Goal: Contribute content: Add original content to the website for others to see

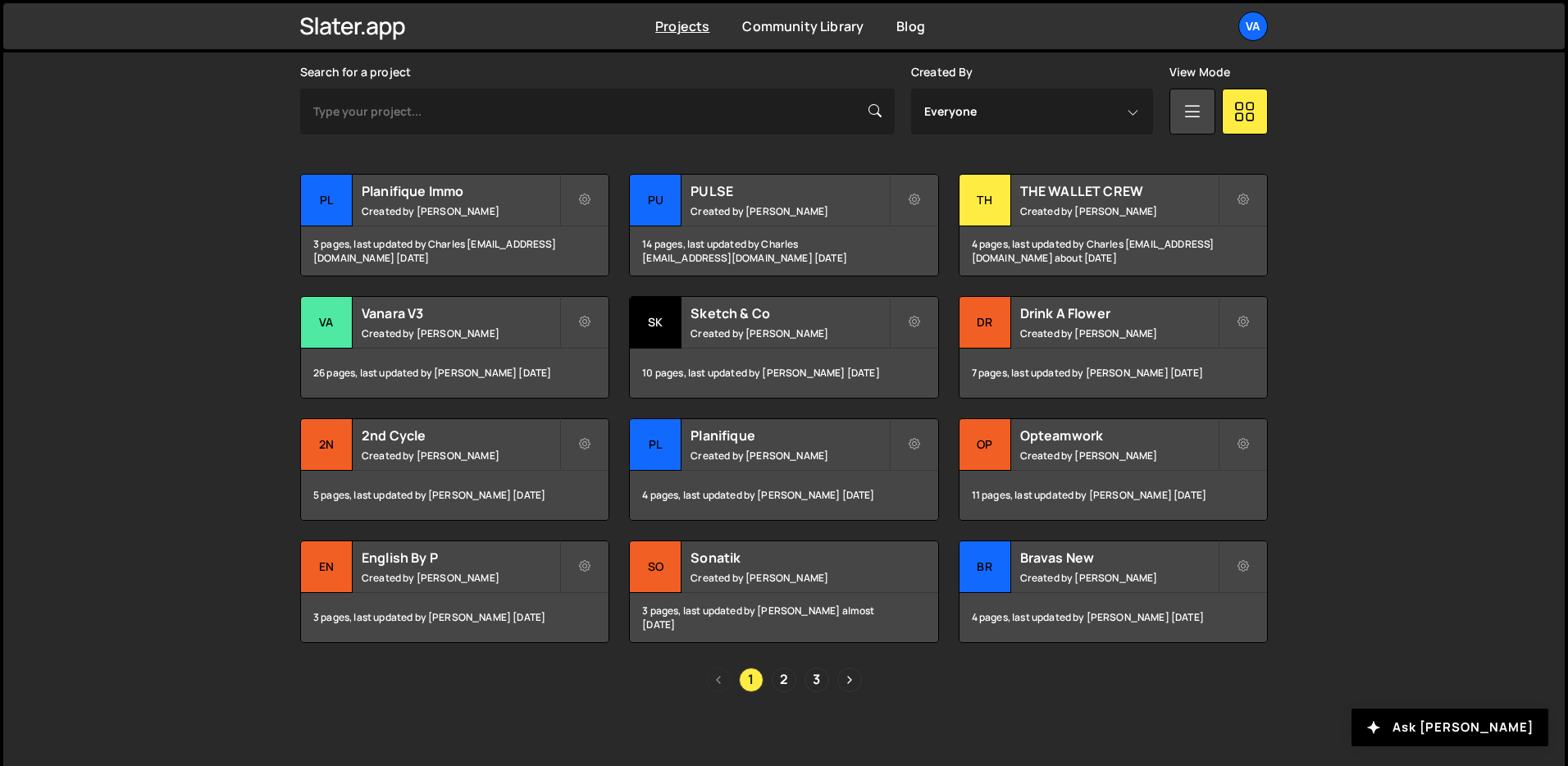
scroll to position [494, 0]
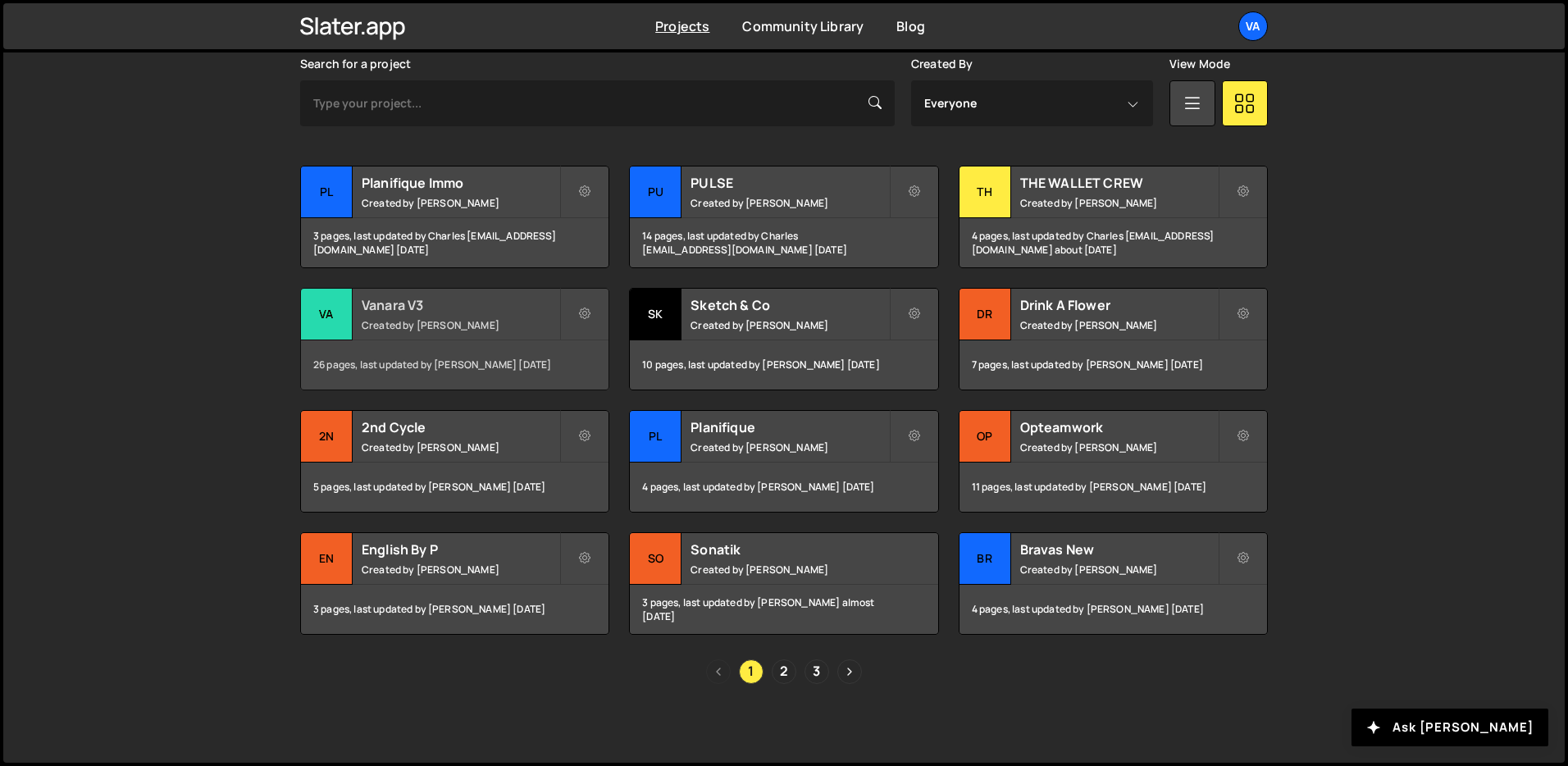
click at [474, 358] on div "26 pages, last updated by [PERSON_NAME] [DATE]" at bounding box center [455, 365] width 307 height 49
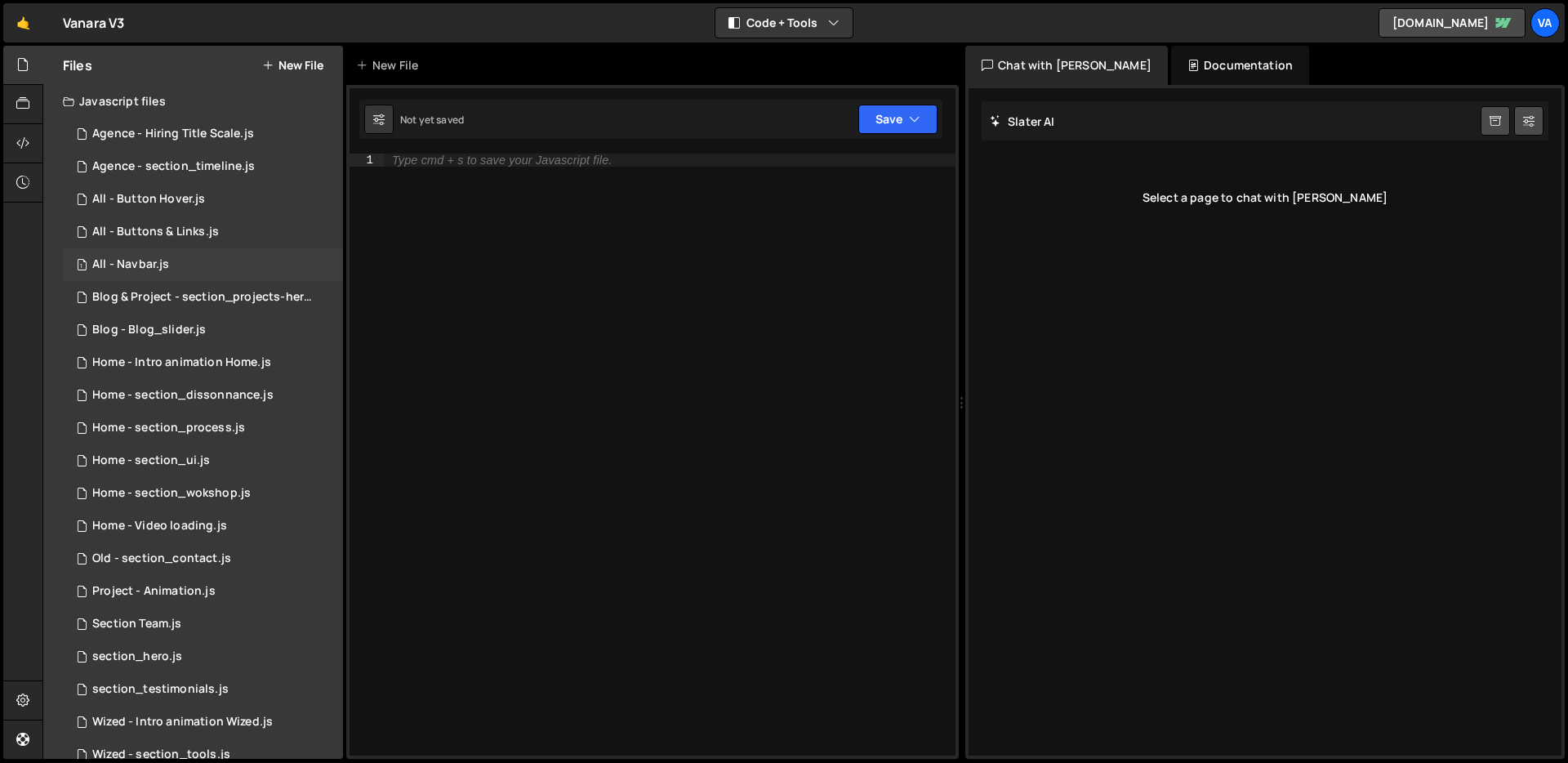
click at [188, 264] on div "1 All - Navbar.js 0" at bounding box center [203, 264] width 280 height 32
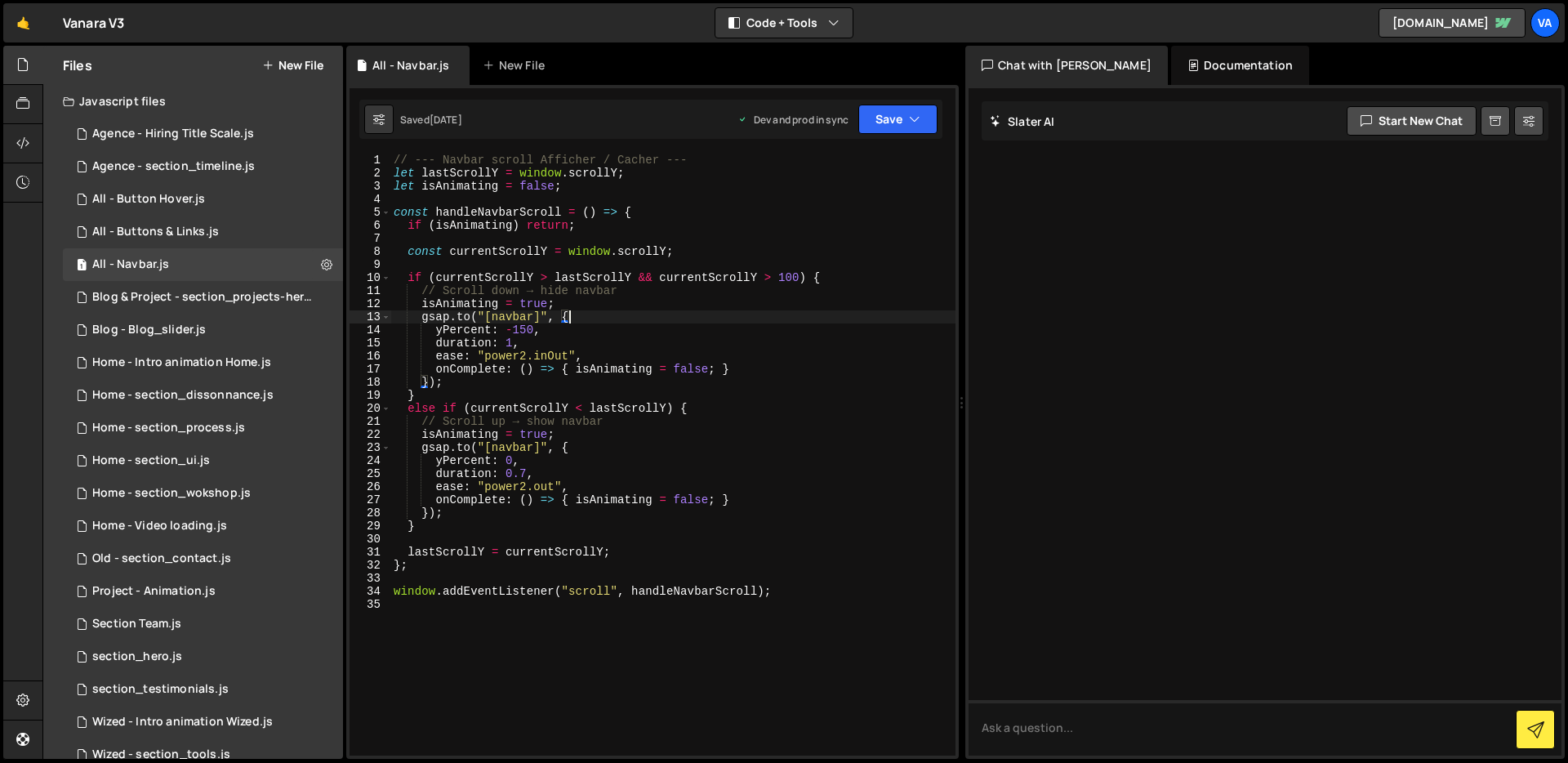
click at [687, 315] on div "// --- Navbar scroll Afficher / Cacher --- let lastScrollY = window . scrollY ;…" at bounding box center [673, 468] width 565 height 629
click at [527, 424] on div "// --- Navbar scroll Afficher / Cacher --- let lastScrollY = window . scrollY ;…" at bounding box center [673, 468] width 565 height 629
click at [673, 437] on div "// --- Navbar scroll Afficher / Cacher --- let lastScrollY = window . scrollY ;…" at bounding box center [673, 468] width 565 height 629
click at [610, 550] on div "// --- Navbar scroll Afficher / Cacher --- let lastScrollY = window . scrollY ;…" at bounding box center [673, 468] width 565 height 629
click at [678, 592] on div "// --- Navbar scroll Afficher / Cacher --- let lastScrollY = window . scrollY ;…" at bounding box center [673, 468] width 565 height 629
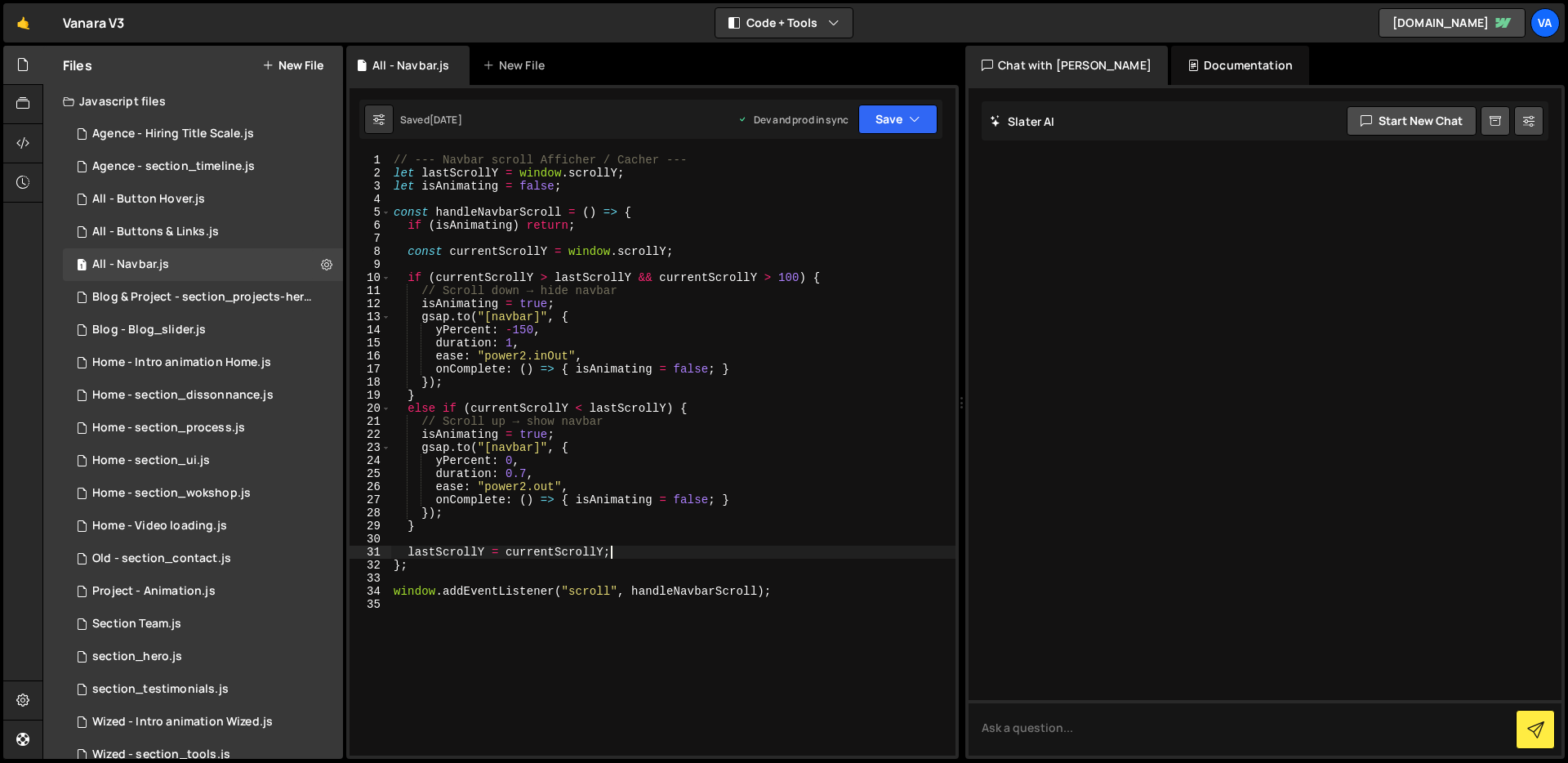
type textarea "window.addEventListener("scroll", handleNavbarScroll);"
click at [617, 627] on div "// --- Navbar scroll Afficher / Cacher --- let lastScrollY = window . scrollY ;…" at bounding box center [673, 468] width 565 height 629
click at [729, 492] on div "// --- Navbar scroll Afficher / Cacher --- let lastScrollY = window . scrollY ;…" at bounding box center [673, 468] width 565 height 629
type textarea "window.addEventListener("scroll", handleNavbarScroll);"
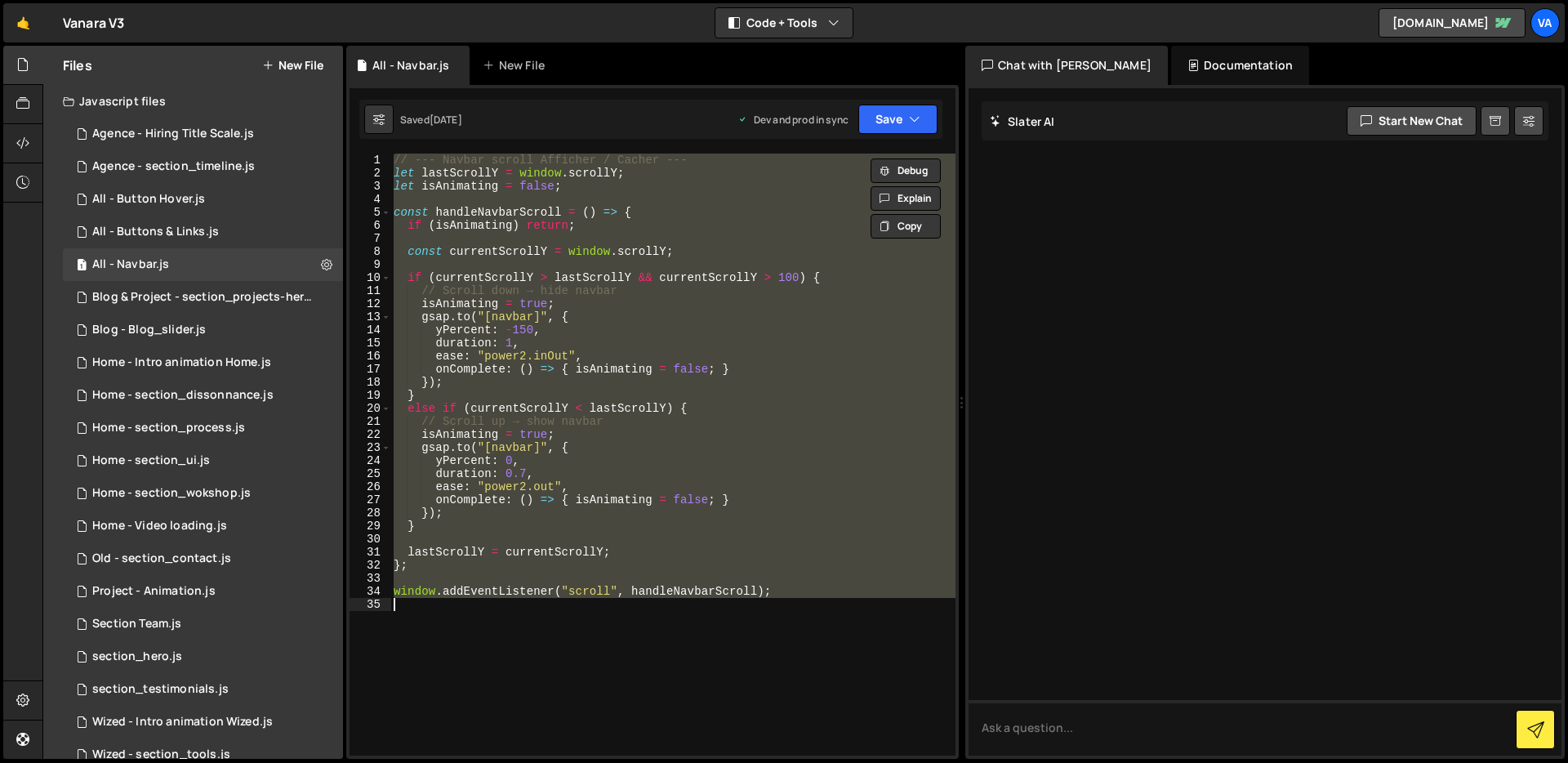
click at [638, 203] on div "// --- Navbar scroll Afficher / Cacher --- let lastScrollY = window . scrollY ;…" at bounding box center [673, 468] width 565 height 629
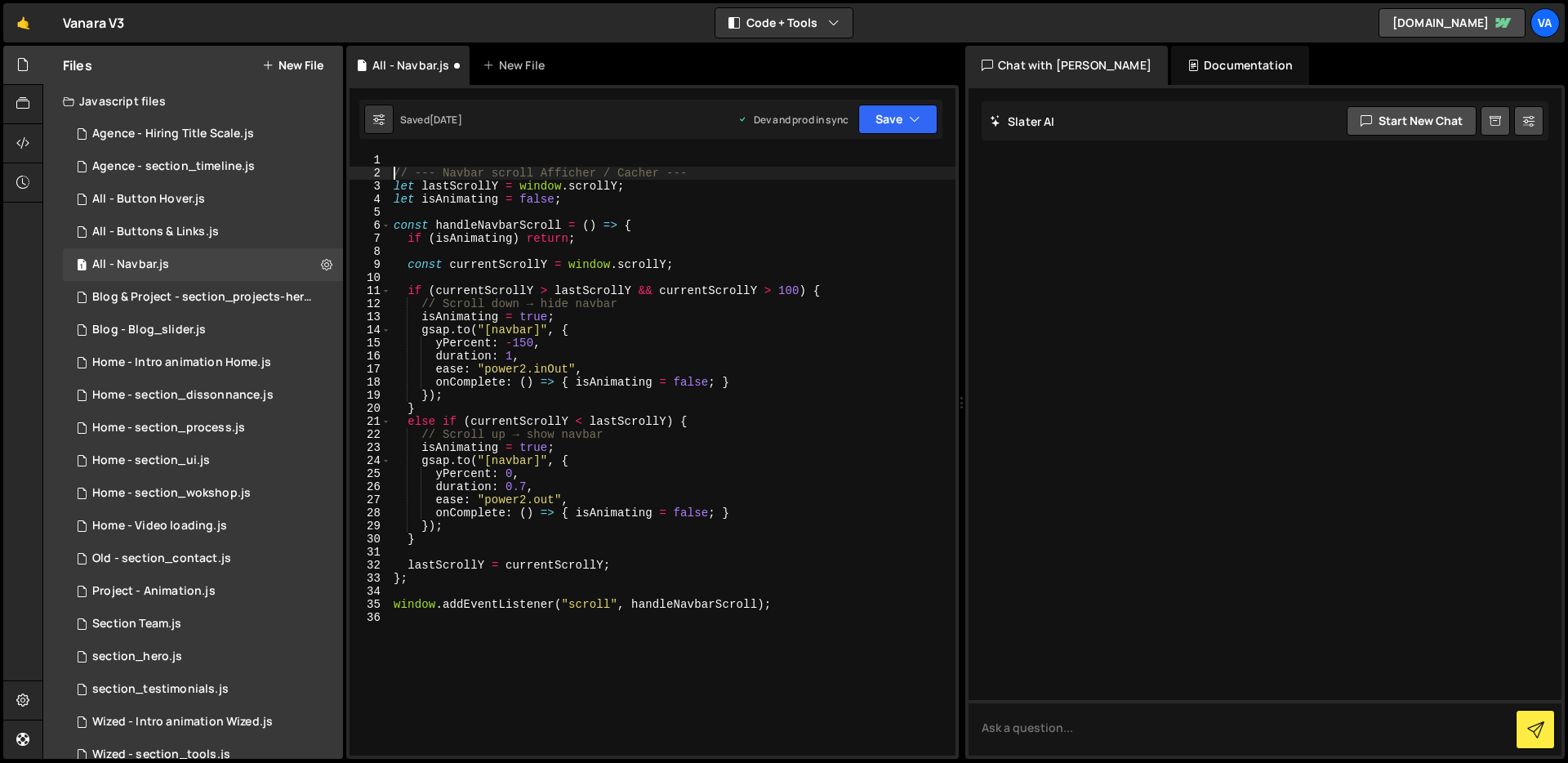
type textarea "// --- Navbar scroll Afficher / Cacher ---"
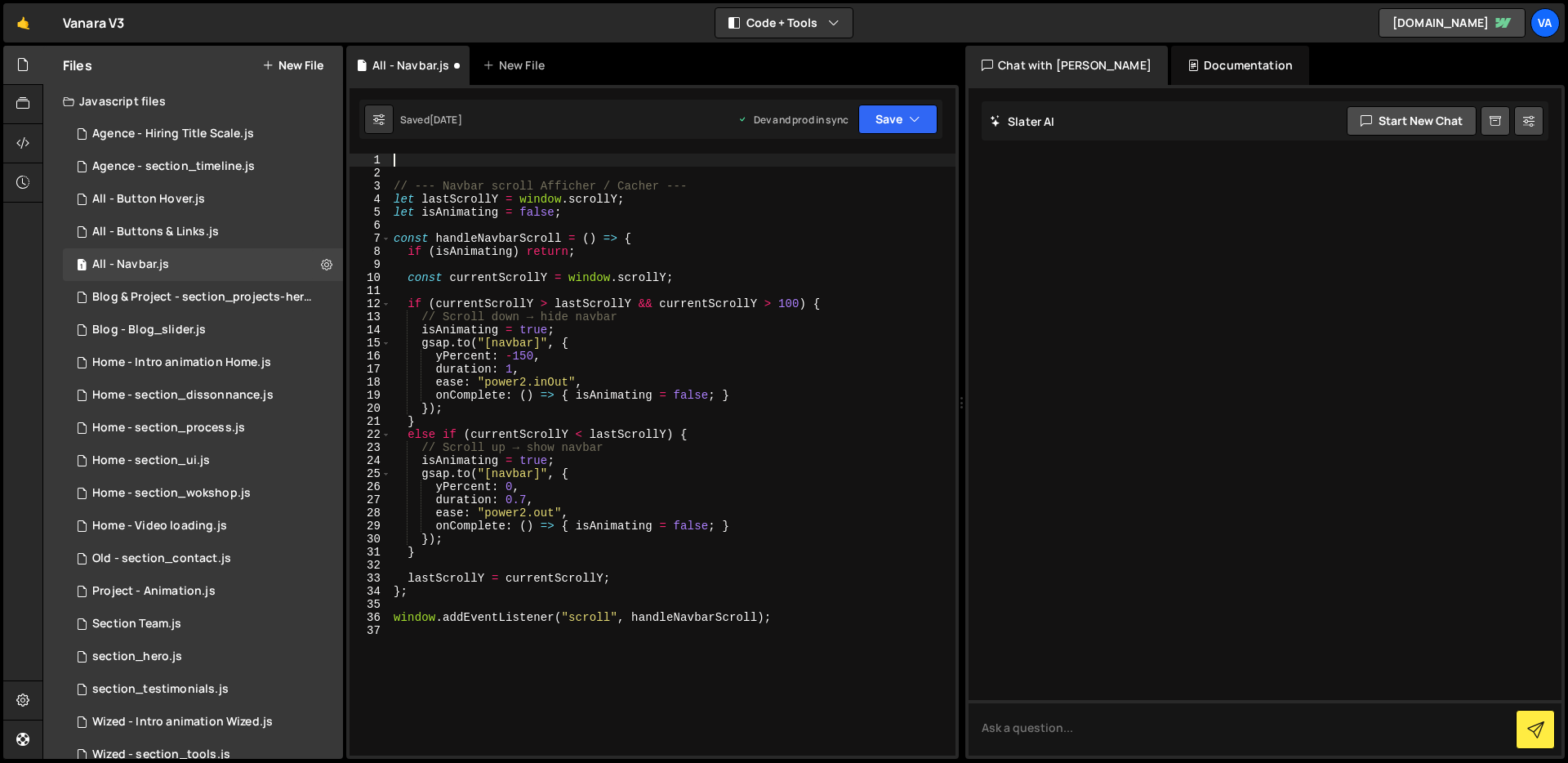
click at [1189, 191] on div at bounding box center [1265, 422] width 593 height 668
click at [1425, 124] on button "Start new chat" at bounding box center [1412, 121] width 129 height 29
click at [1038, 724] on textarea at bounding box center [1265, 728] width 593 height 56
click at [593, 207] on div "// --- Navbar scroll Afficher / Cacher --- let lastScrollY = window . scrollY ;…" at bounding box center [673, 468] width 565 height 629
type textarea "window.addEventListener("scroll", handleNavbarScroll);"
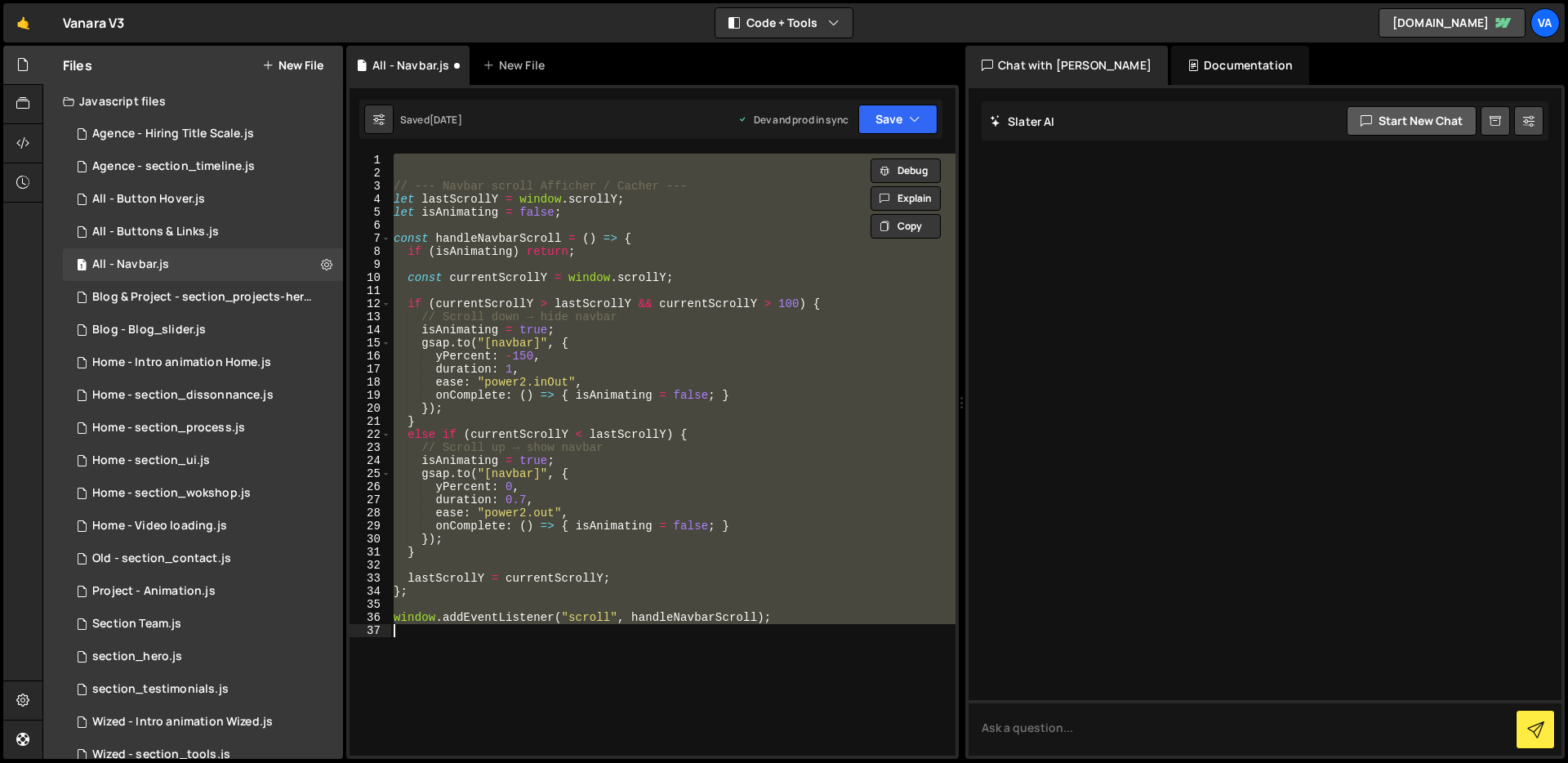
click at [1413, 117] on button "Start new chat" at bounding box center [1412, 121] width 129 height 29
click at [908, 224] on button "Copy" at bounding box center [906, 226] width 71 height 25
click at [1038, 753] on textarea "Il" at bounding box center [1265, 728] width 593 height 56
paste textarea "// --- Navbar scroll Afficher / Cacher --- let lastScrollY = window.scrollY; le…"
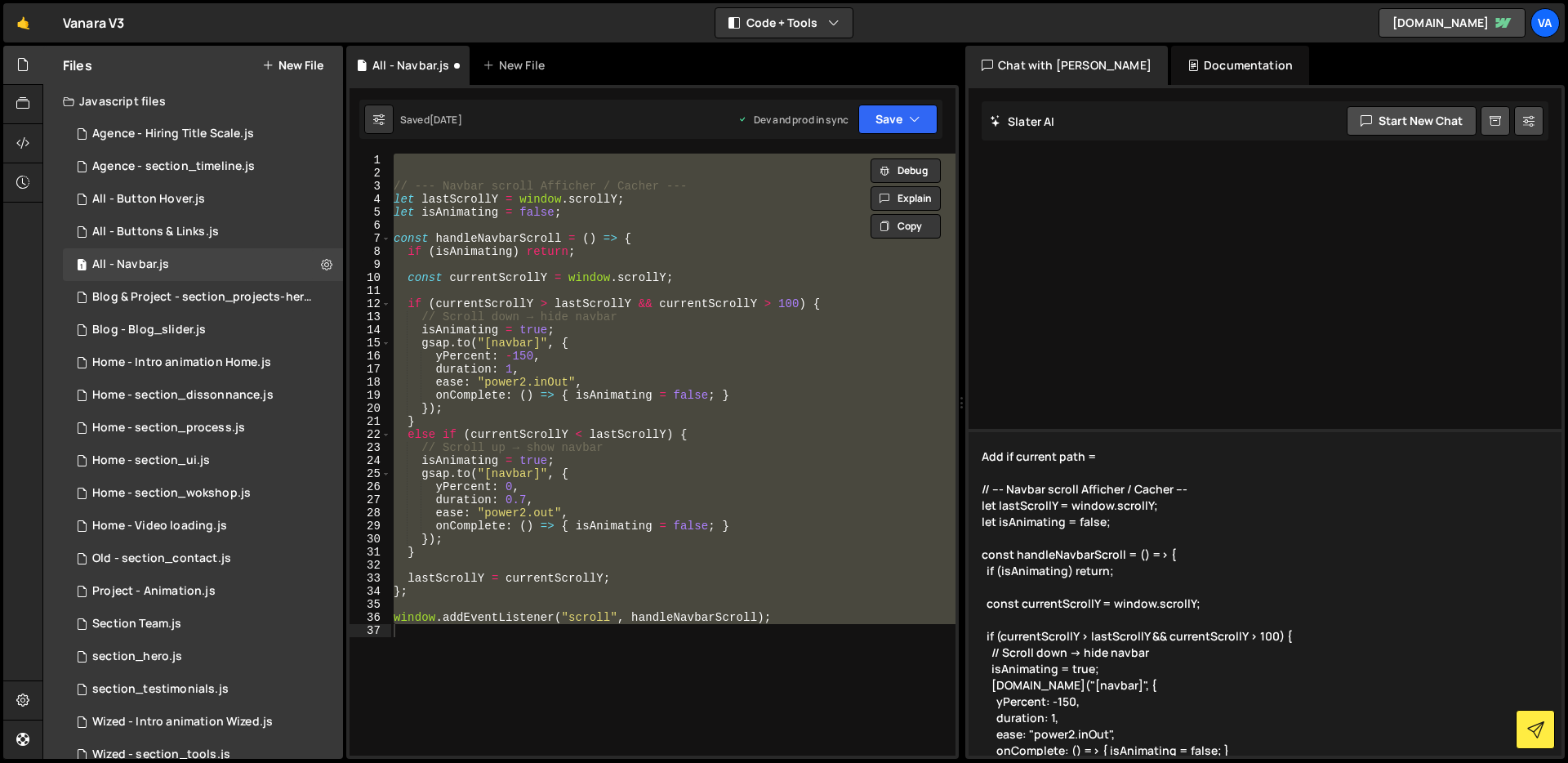
paste textarea "[URL][DOMAIN_NAME]"
type textarea "Add if current path = [URL][DOMAIN_NAME] alors return // --- Navbar scroll Affi…"
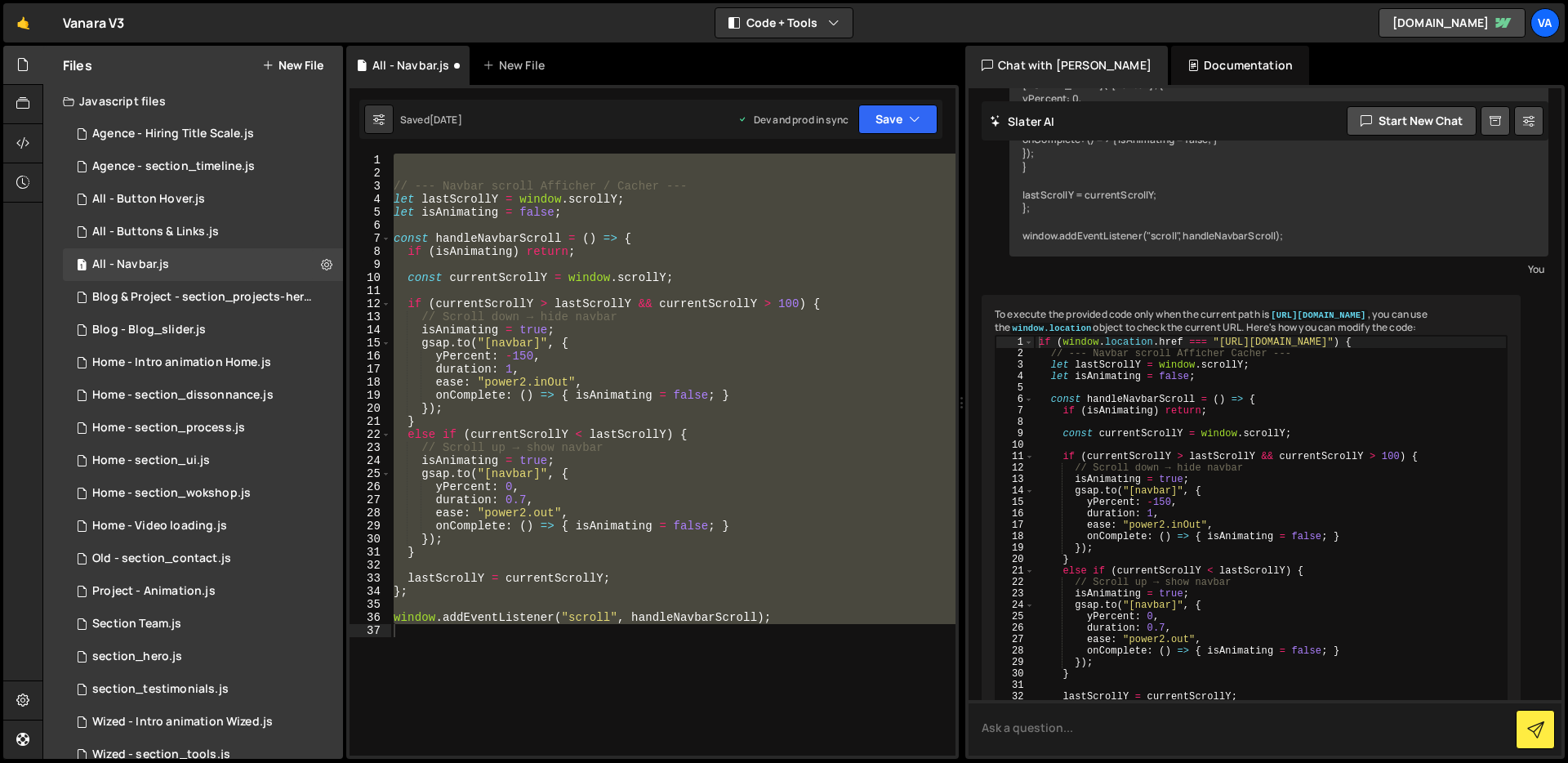
scroll to position [478, 0]
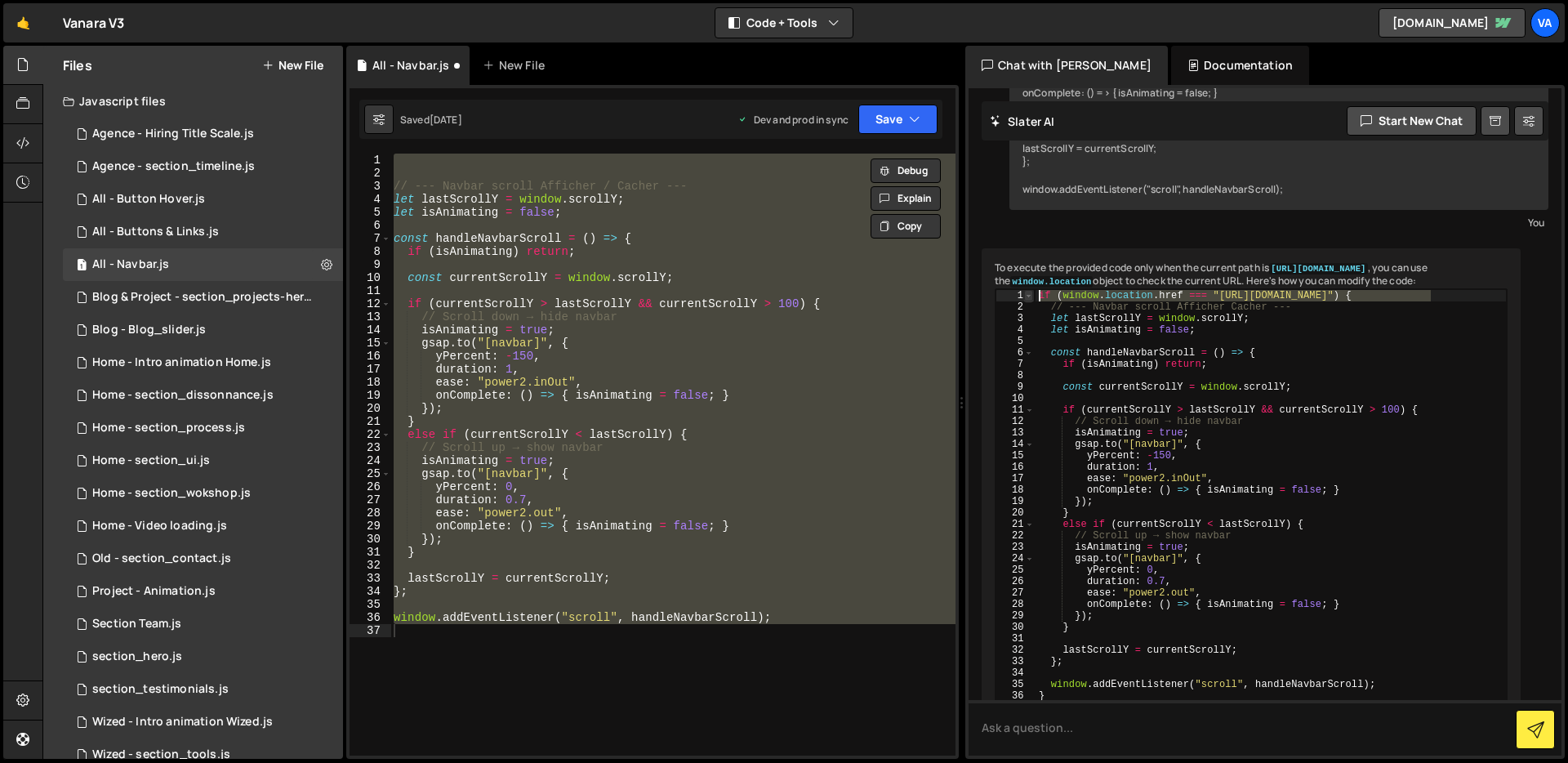
drag, startPoint x: 1451, startPoint y: 310, endPoint x: 1029, endPoint y: 310, distance: 422.0
click at [1029, 310] on div "if (window.location.href === "[URL][DOMAIN_NAME]") { 1 2 3 4 5 6 7 8 9 10 11 12…" at bounding box center [1251, 495] width 511 height 412
click at [1333, 338] on div "if ( window . location . href === "[URL][DOMAIN_NAME]" ) { // --- Navbar scroll…" at bounding box center [1271, 506] width 473 height 434
drag, startPoint x: 1421, startPoint y: 310, endPoint x: 986, endPoint y: 296, distance: 435.2
click at [986, 296] on div "To execute the provided code only when the current path is [URL][DOMAIN_NAME] ,…" at bounding box center [1251, 511] width 539 height 527
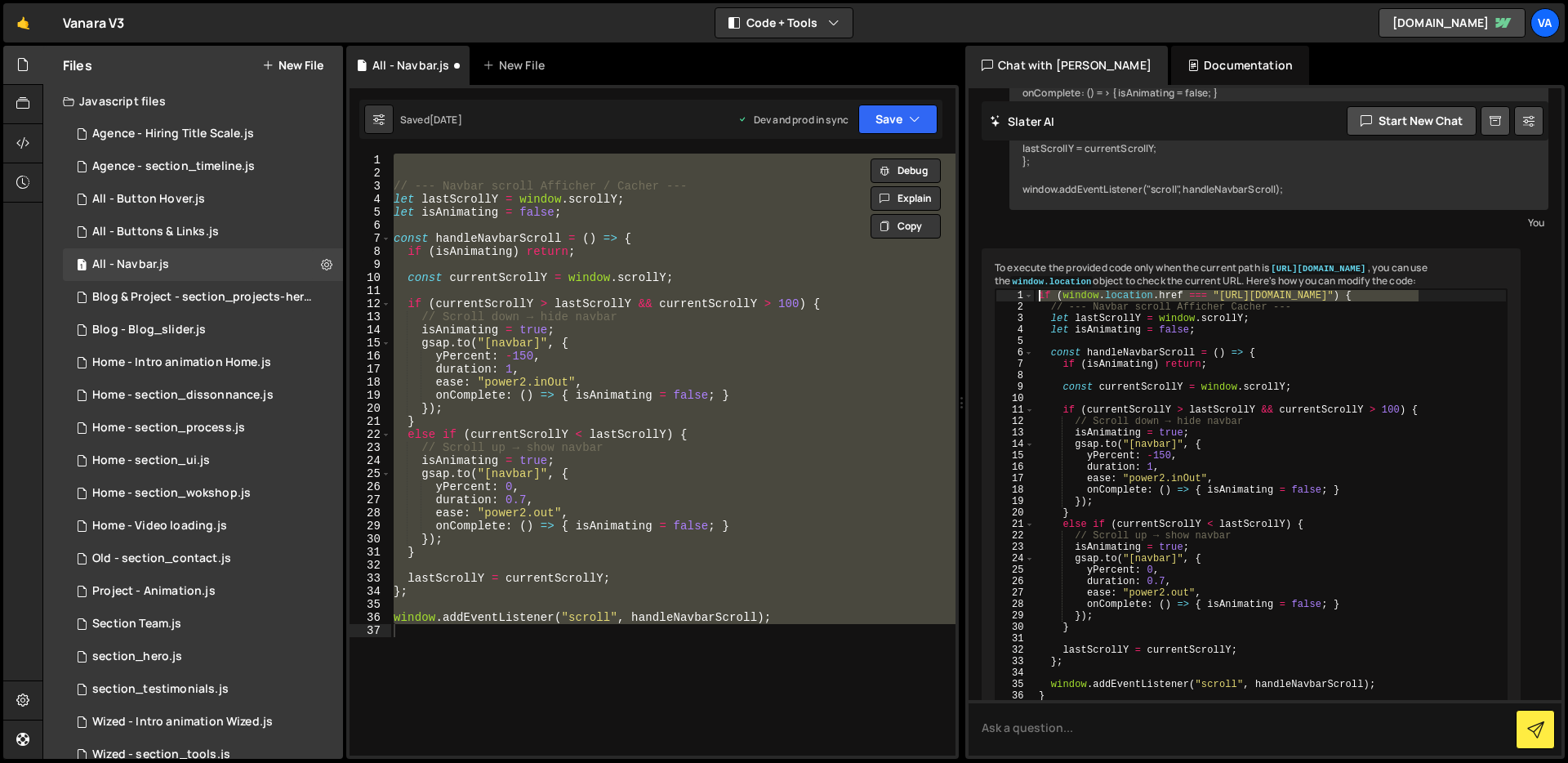
type textarea "if (window.location.href === "[URL][DOMAIN_NAME]") {"
click at [486, 144] on div "1 Type cmd + s to save your Javascript file. הההההההההההההההההההההההההההההההההה…" at bounding box center [652, 422] width 613 height 674
click at [460, 164] on div "// --- Navbar scroll Afficher / Cacher --- let lastScrollY = window . scrollY ;…" at bounding box center [673, 468] width 565 height 629
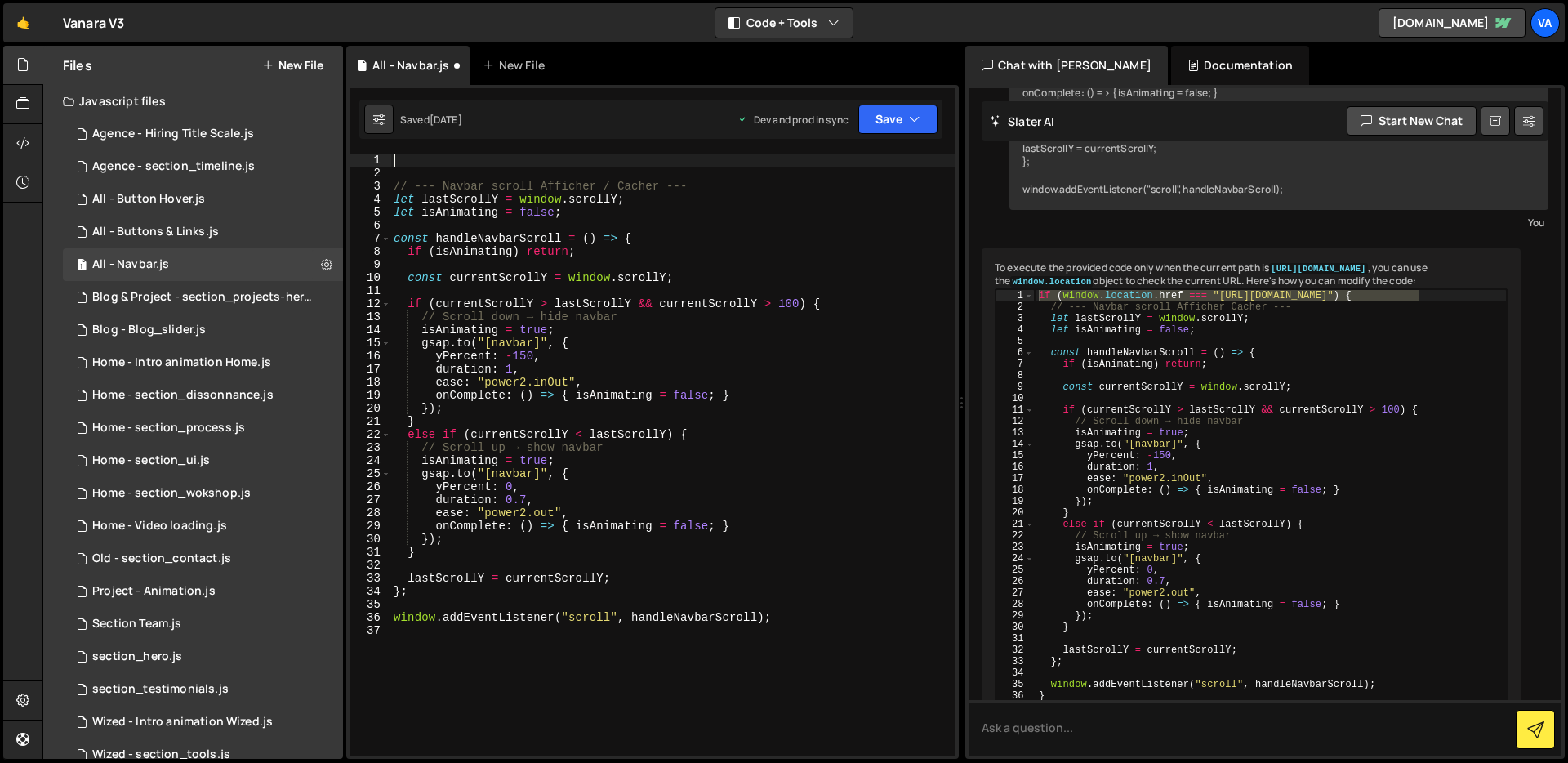
paste textarea "if (window.location.href === "[URL][DOMAIN_NAME]")"
click at [699, 208] on div "if ( window . location . href === "[URL][DOMAIN_NAME]" ) return // --- Navbar s…" at bounding box center [673, 468] width 565 height 629
click at [914, 129] on button "Save" at bounding box center [898, 120] width 79 height 29
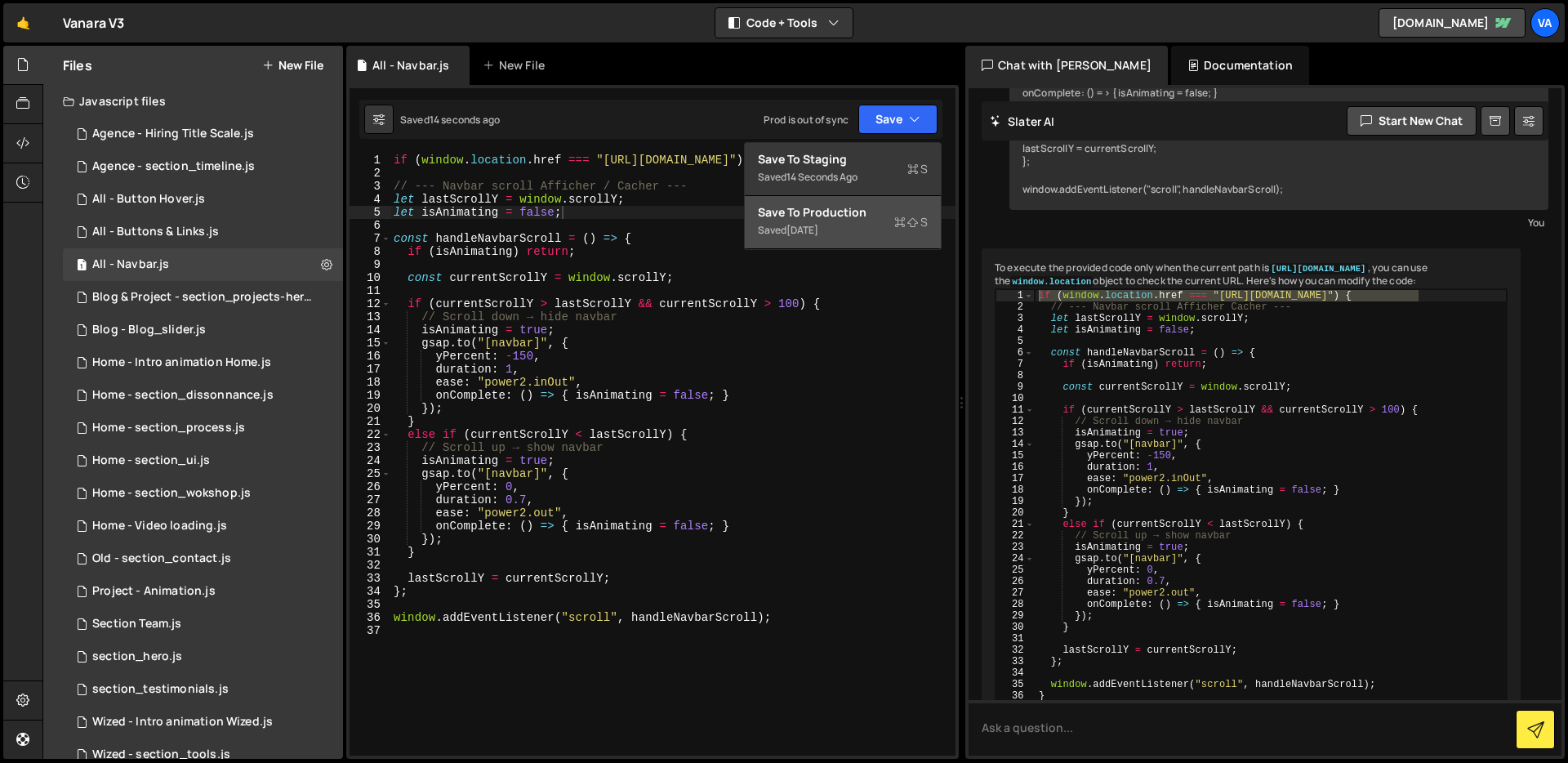
click at [819, 232] on div "[DATE]" at bounding box center [802, 229] width 31 height 14
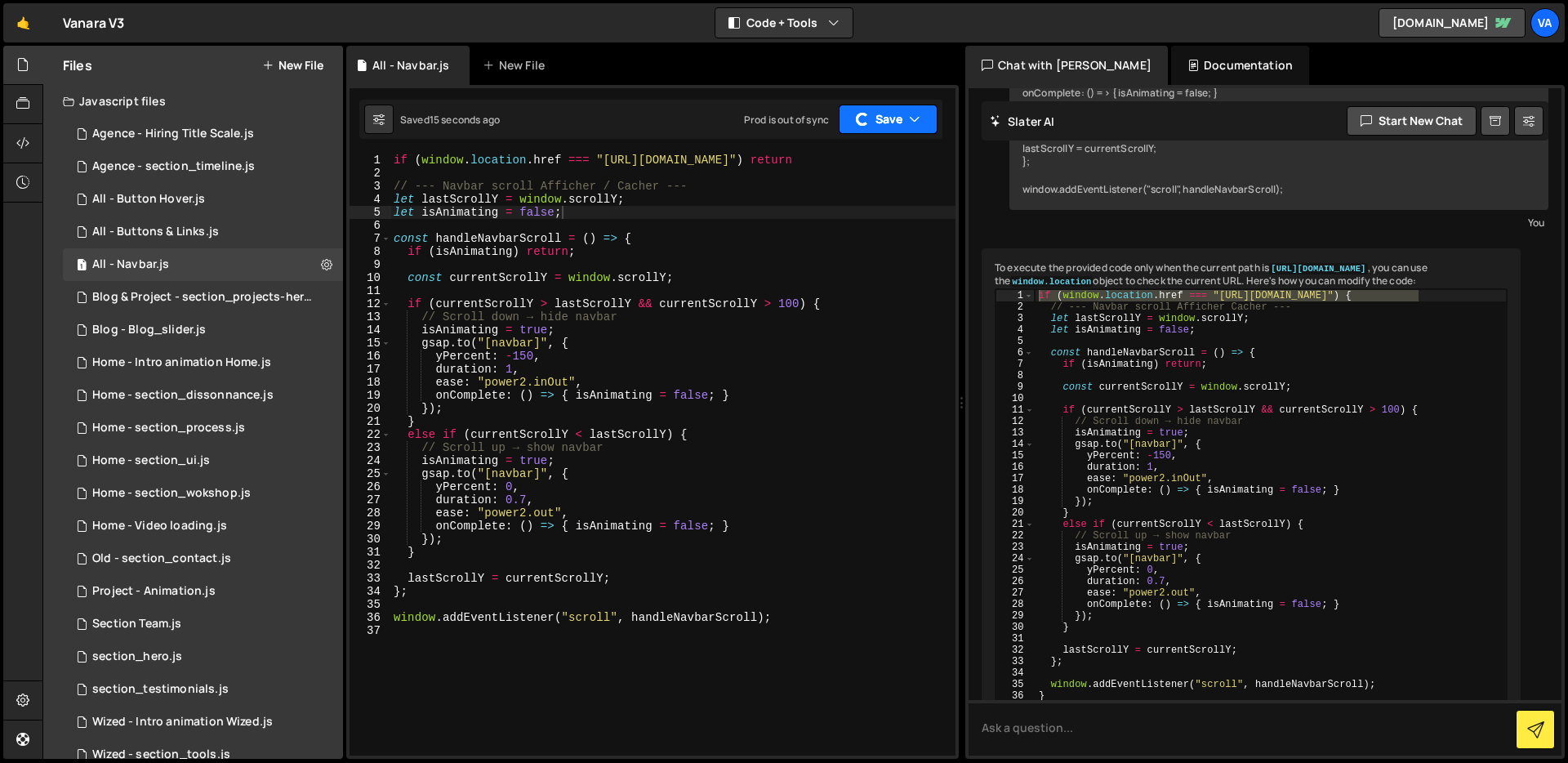
click at [898, 127] on button "Save" at bounding box center [888, 120] width 99 height 29
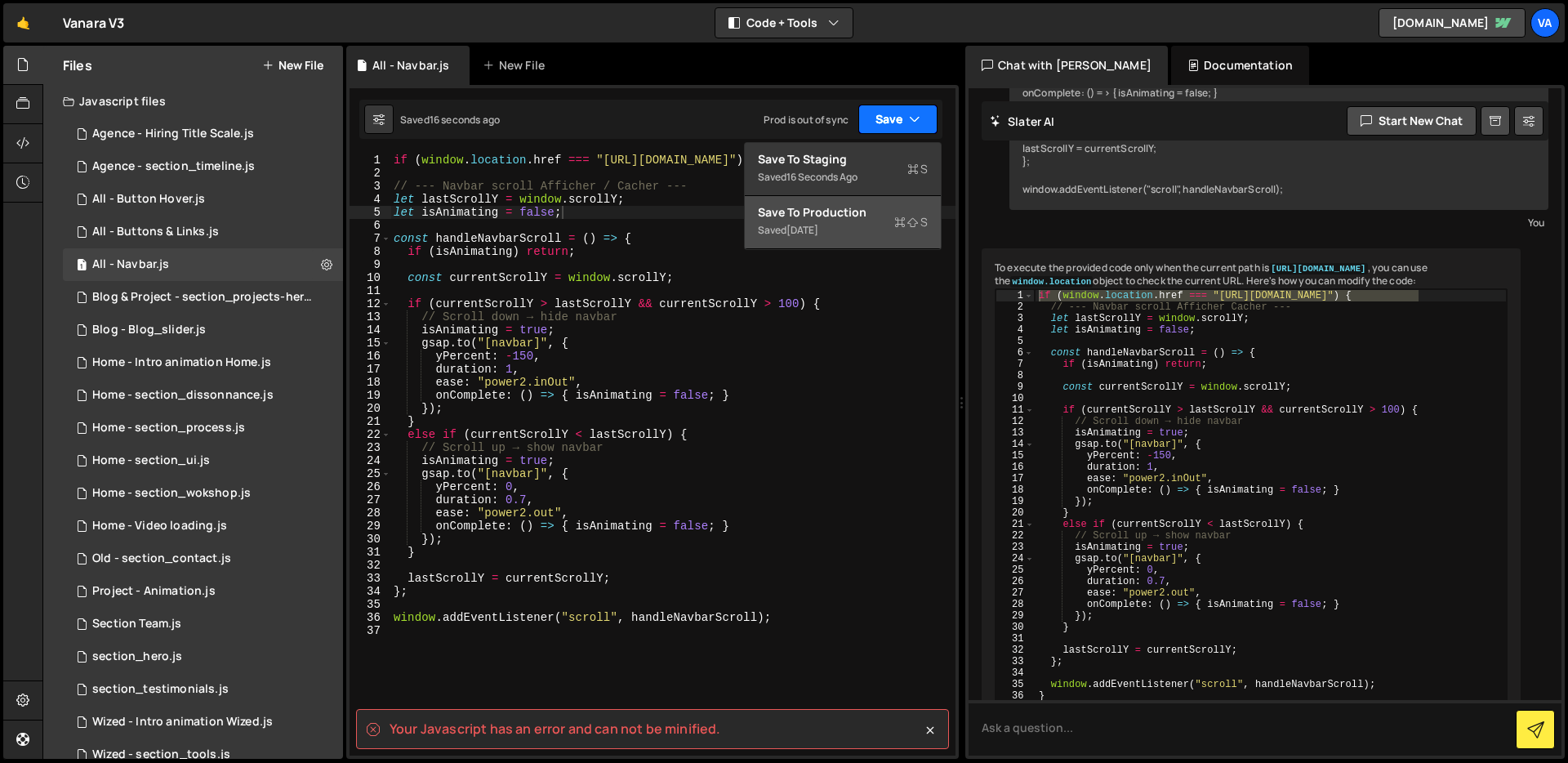
click at [898, 127] on button "Save" at bounding box center [898, 120] width 79 height 29
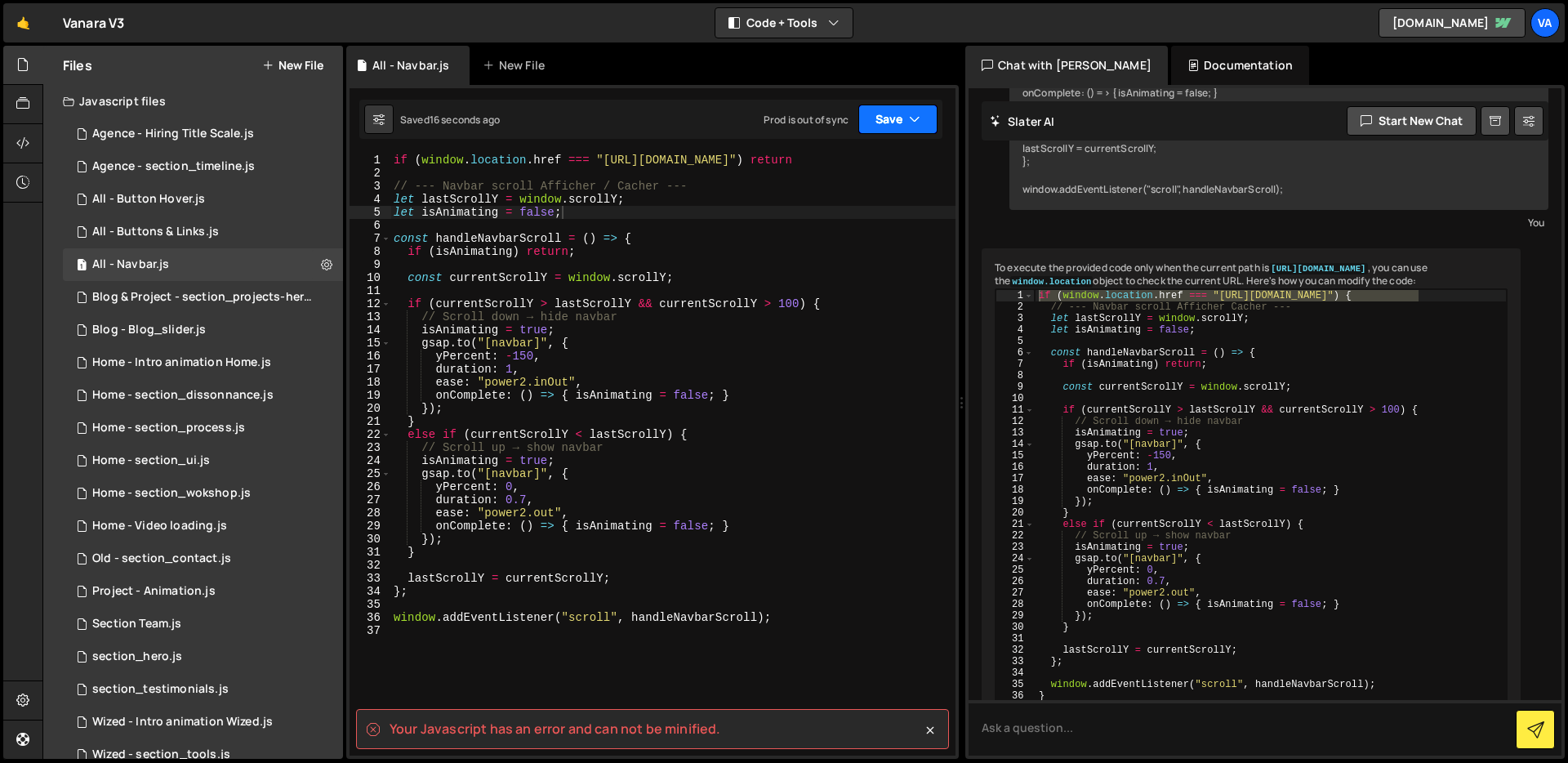
click at [895, 127] on button "Save" at bounding box center [898, 120] width 79 height 29
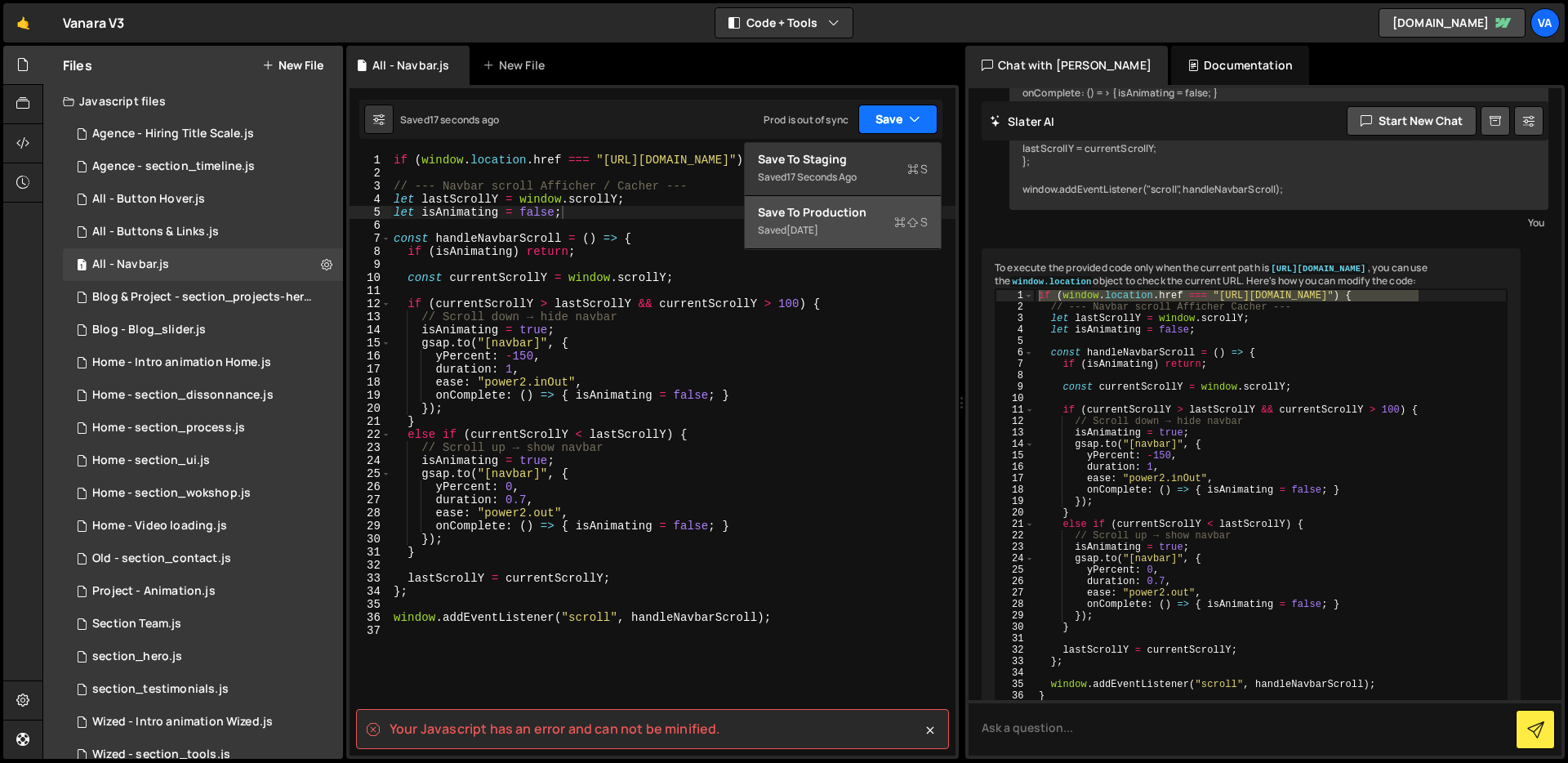
click at [895, 127] on button "Save" at bounding box center [898, 120] width 79 height 29
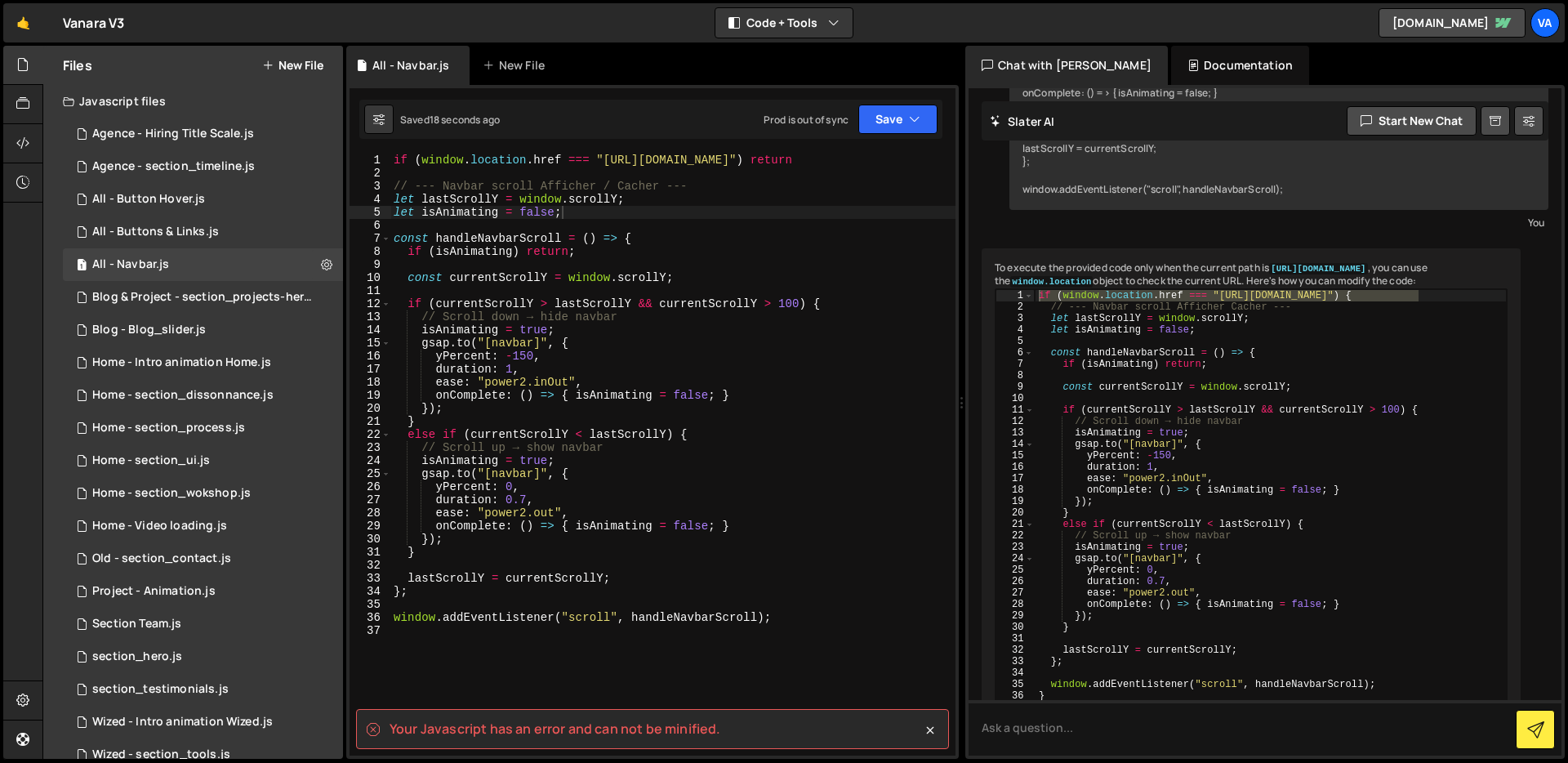
click at [790, 203] on div "if ( window . location . href === "[URL][DOMAIN_NAME]" ) return // --- Navbar s…" at bounding box center [673, 468] width 565 height 629
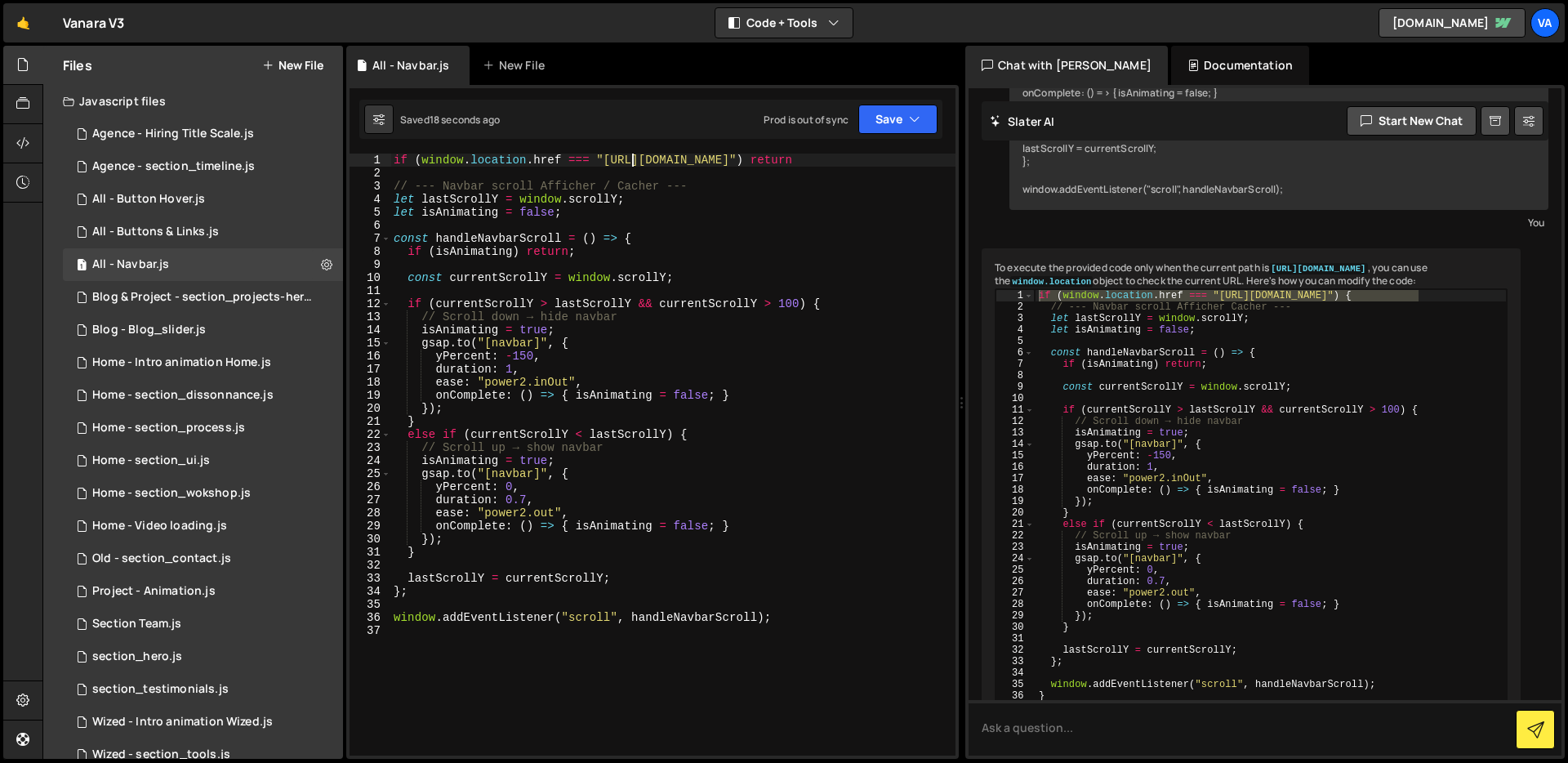
click at [629, 158] on div "if ( window . location . href === "[URL][DOMAIN_NAME]" ) return // --- Navbar s…" at bounding box center [673, 468] width 565 height 629
type textarea "if (window.location.href === "[URL][DOMAIN_NAME]") return"
click at [673, 174] on div "if ( window . location . href === "[URL][DOMAIN_NAME]" ) return // --- Navbar s…" at bounding box center [673, 468] width 565 height 629
click at [841, 158] on div "if ( window . location . href === "[URL][DOMAIN_NAME]" ) return // --- Navbar s…" at bounding box center [673, 468] width 565 height 629
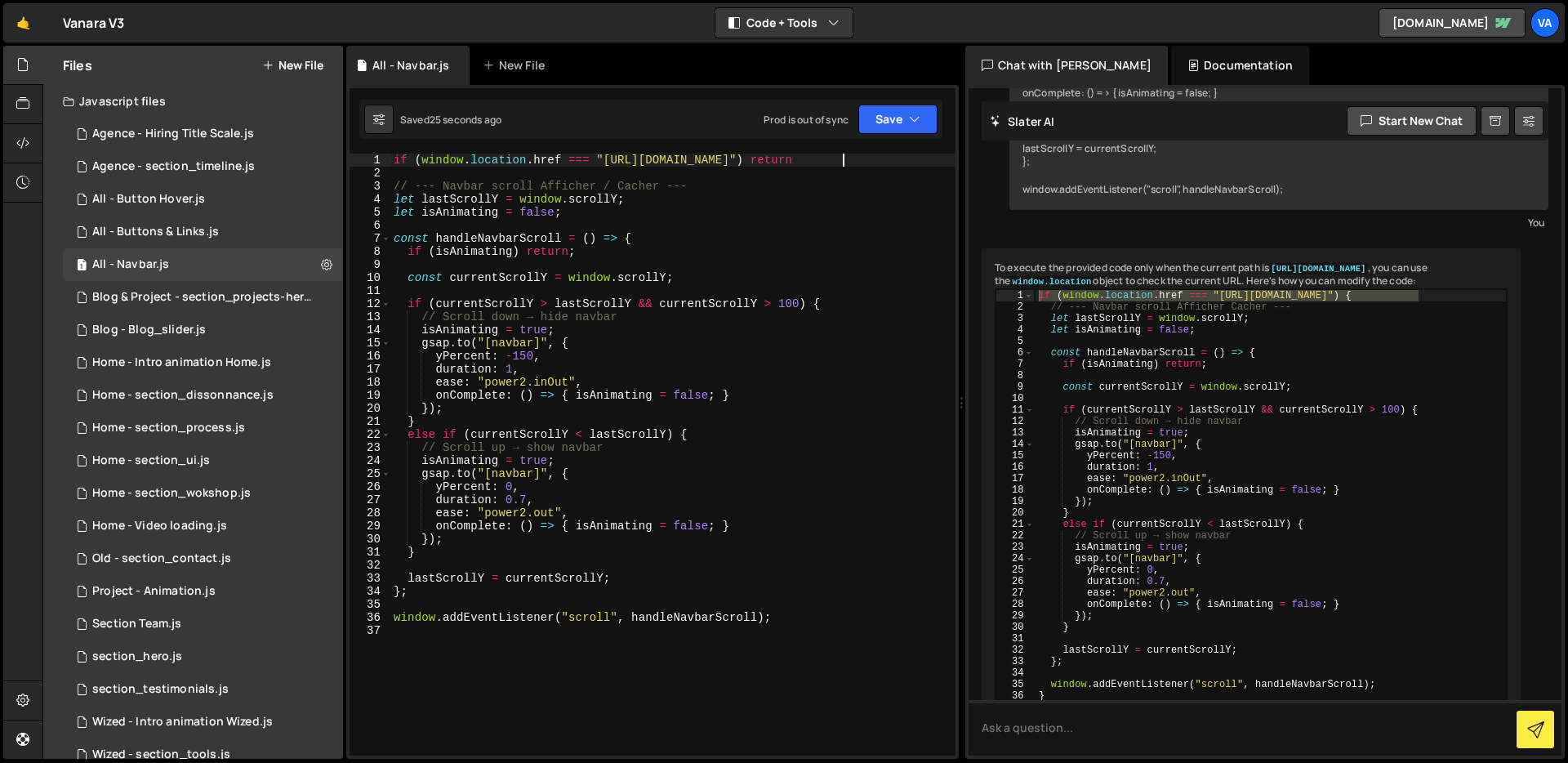
click at [584, 180] on div "if ( window . location . href === "[URL][DOMAIN_NAME]" ) return // --- Navbar s…" at bounding box center [673, 468] width 565 height 629
type textarea "// --- Navbar scroll Afficher / Cacher ---"
click at [596, 173] on div "if ( window . location . href === "[URL][DOMAIN_NAME]" ) return // --- Navbar s…" at bounding box center [673, 468] width 565 height 629
click at [839, 161] on div "if ( window . location . href === "[URL][DOMAIN_NAME]" ) return // --- Navbar s…" at bounding box center [673, 468] width 565 height 629
type textarea "if (window.location.href === "[URL][DOMAIN_NAME]") return"
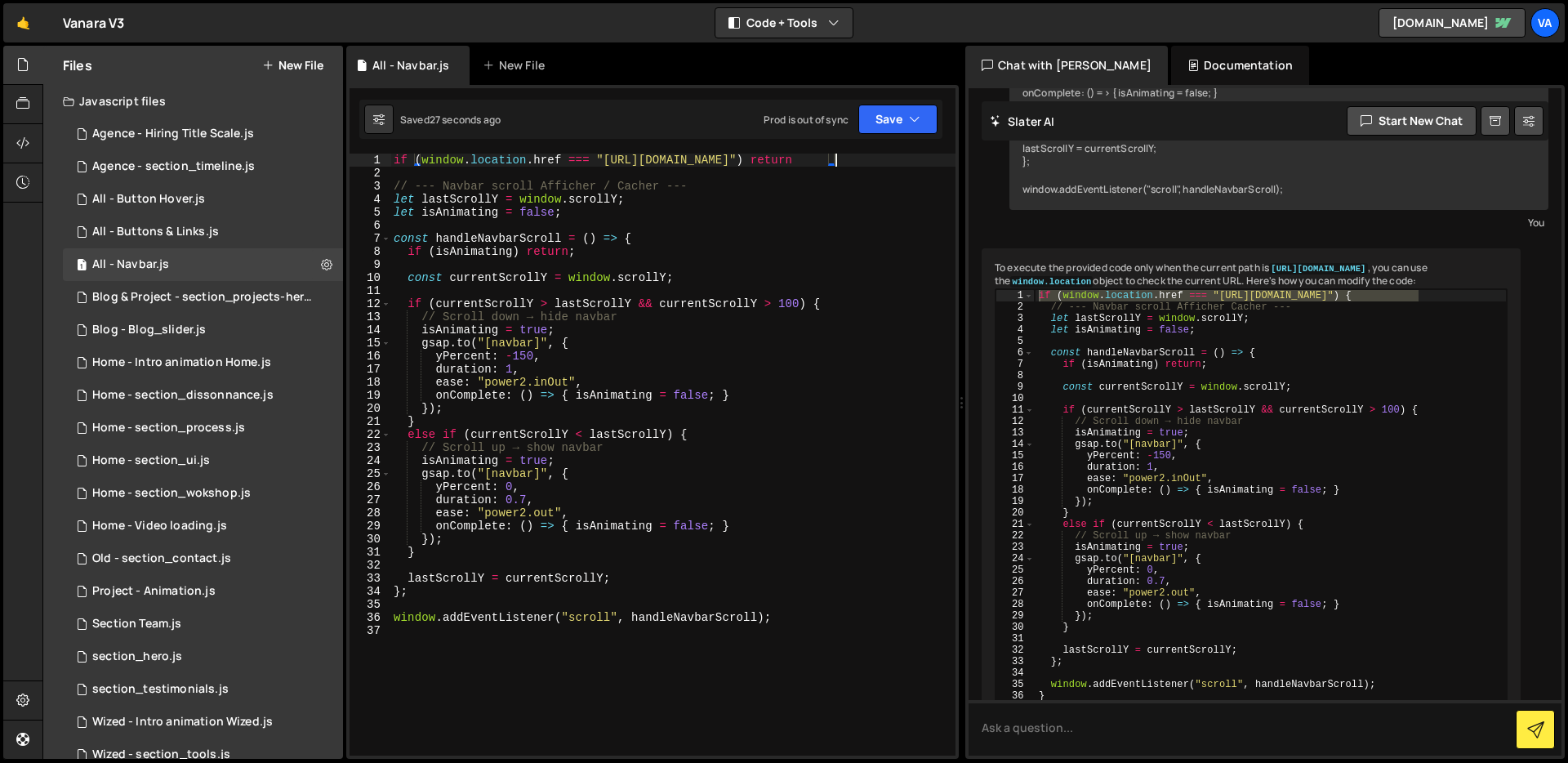
click at [852, 175] on div "if ( window . location . href === "[URL][DOMAIN_NAME]" ) return // --- Navbar s…" at bounding box center [673, 468] width 565 height 629
click at [913, 164] on div "if ( window . location . href === "[URL][DOMAIN_NAME]" ) return // --- Navbar s…" at bounding box center [673, 468] width 565 height 629
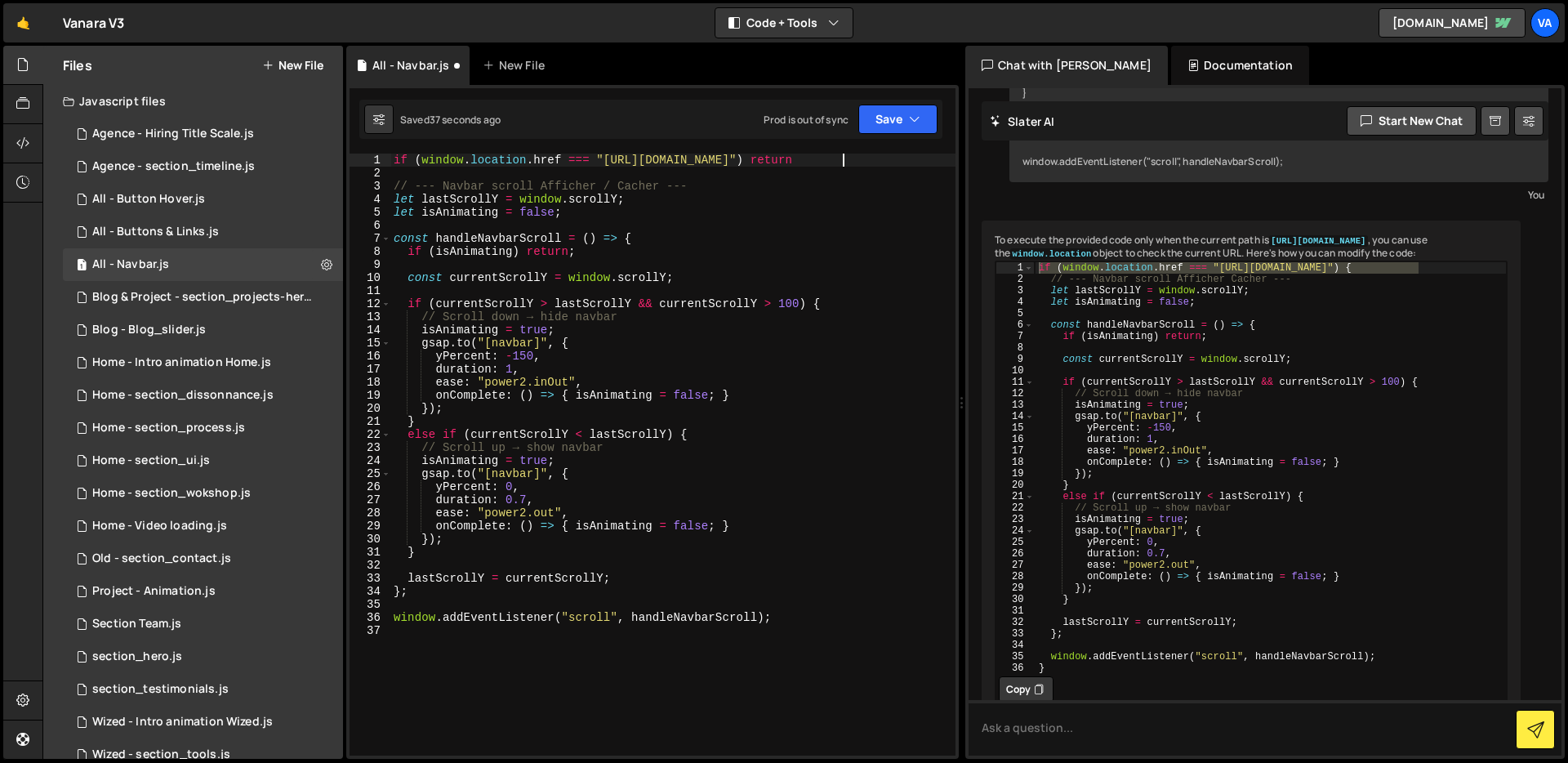
scroll to position [502, 0]
type textarea "if (window.location.href === "[URL][DOMAIN_NAME]") {"
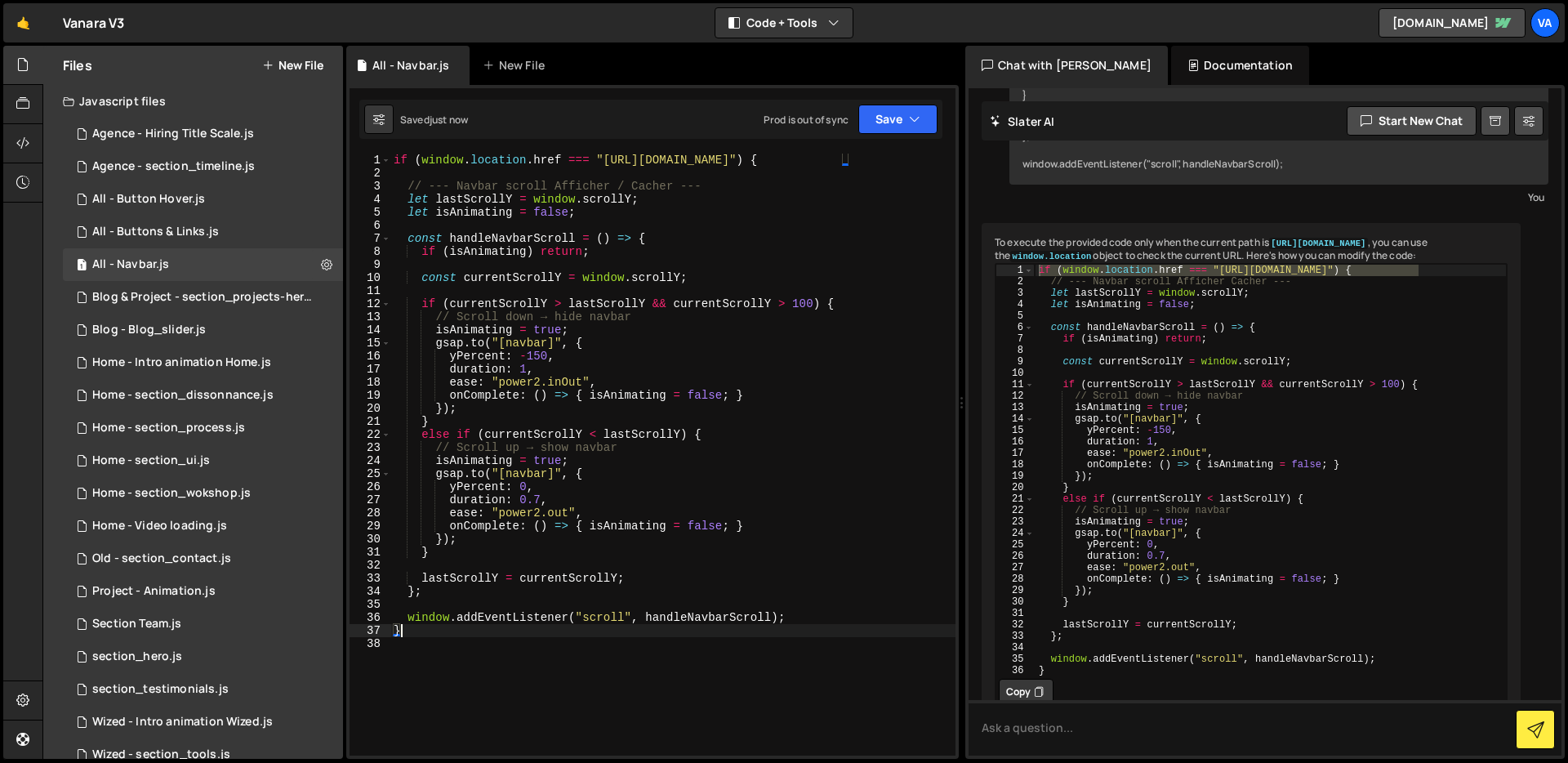
click at [575, 161] on div "if ( window . location . href === "[URL][DOMAIN_NAME]" ) { // --- Navbar scroll…" at bounding box center [673, 468] width 565 height 629
click at [622, 194] on div "if ( window . location . href !== "[URL][DOMAIN_NAME]" ) { // --- Navbar scroll…" at bounding box center [673, 468] width 565 height 629
type textarea "let lastScrollY = window.scrollY;"
click at [898, 143] on div "1 Type cmd + s to save your Javascript file. הההההההההההההההההההההההההההההההההה…" at bounding box center [652, 422] width 613 height 674
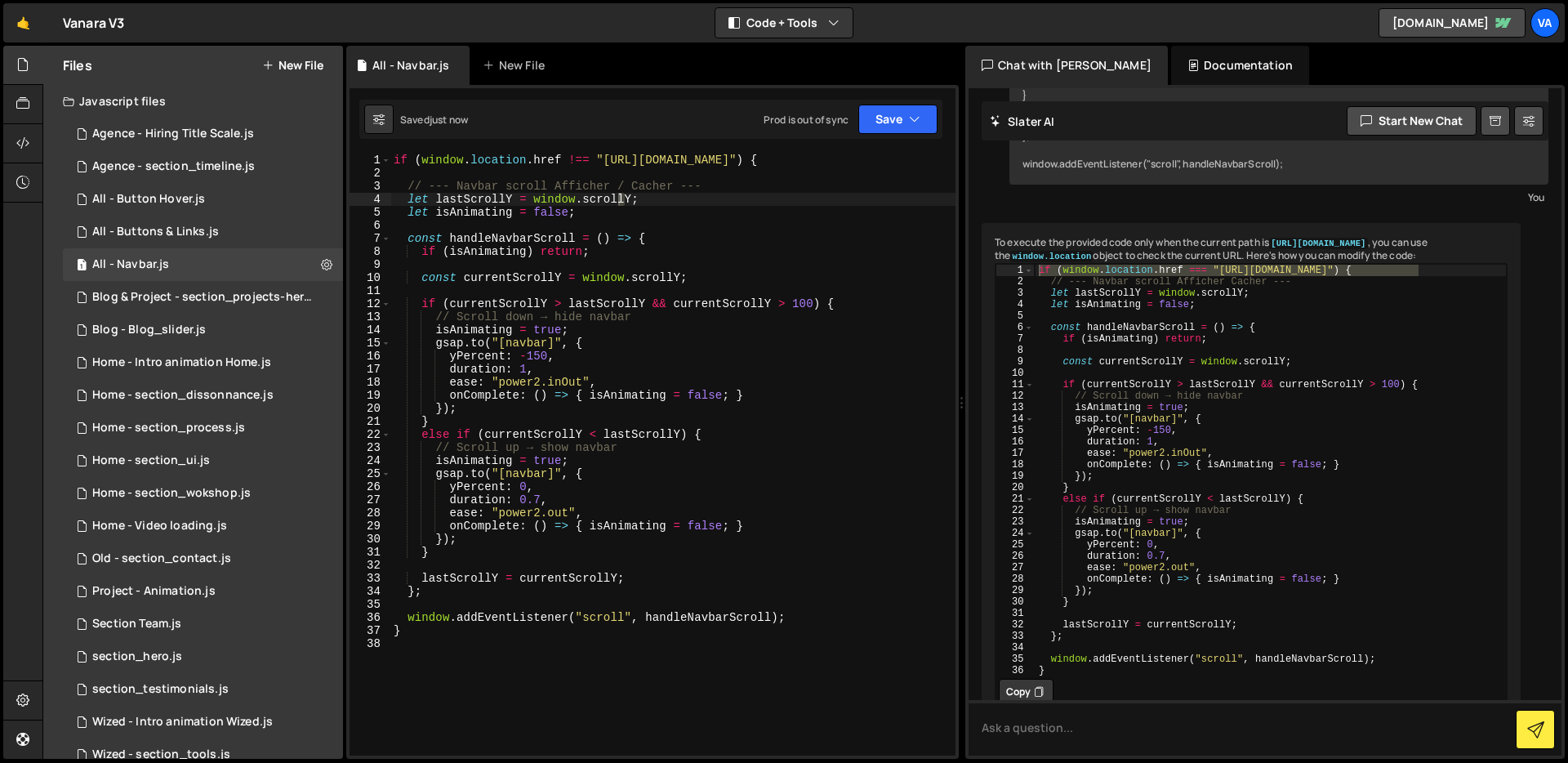
click at [898, 139] on div "1 Type cmd + s to save your Javascript file. הההההההההההההההההההההההההההההההההה…" at bounding box center [652, 422] width 613 height 674
click at [898, 127] on button "Save" at bounding box center [898, 120] width 79 height 29
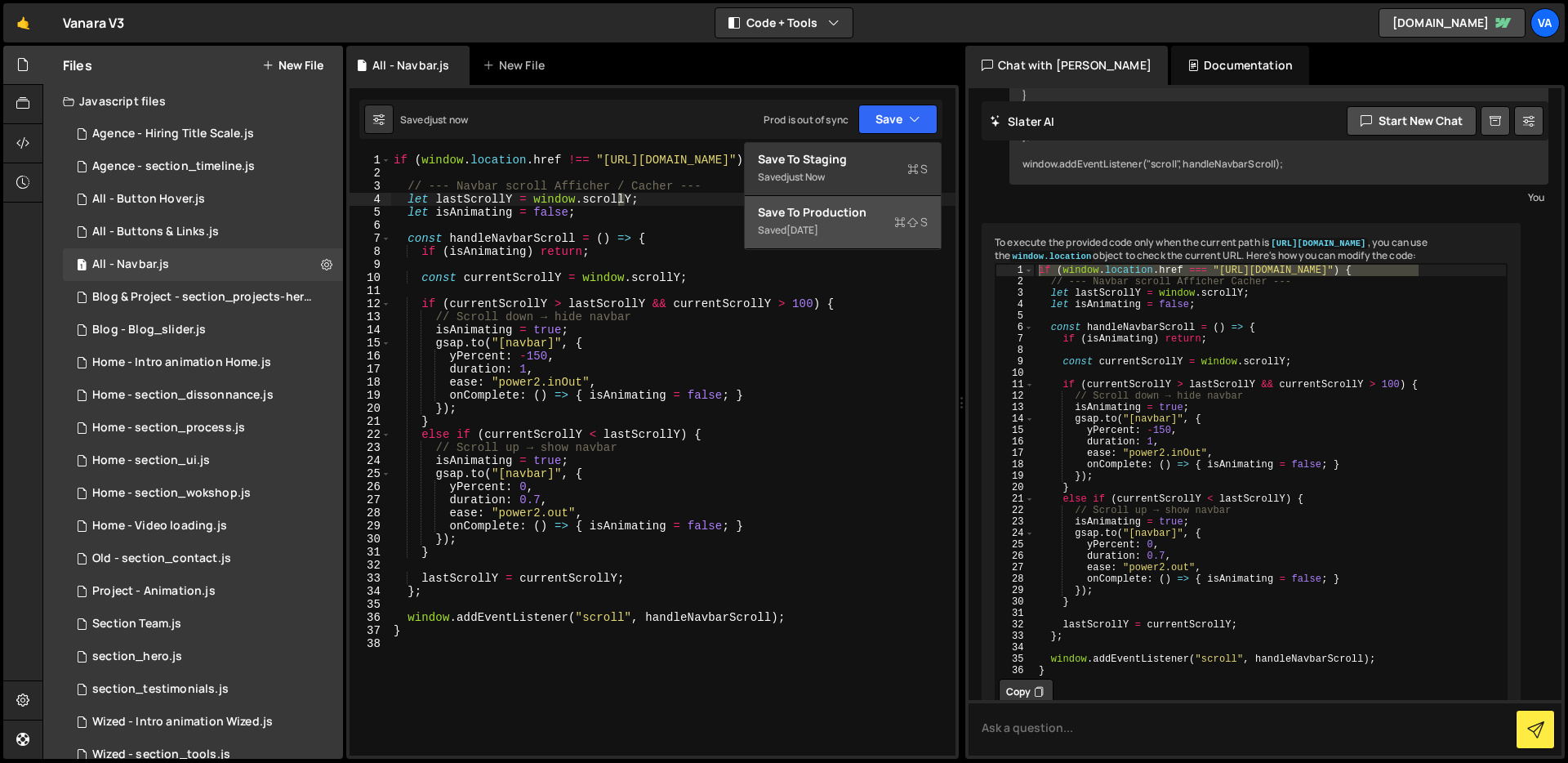
click at [847, 229] on div "Saved [DATE]" at bounding box center [842, 230] width 170 height 20
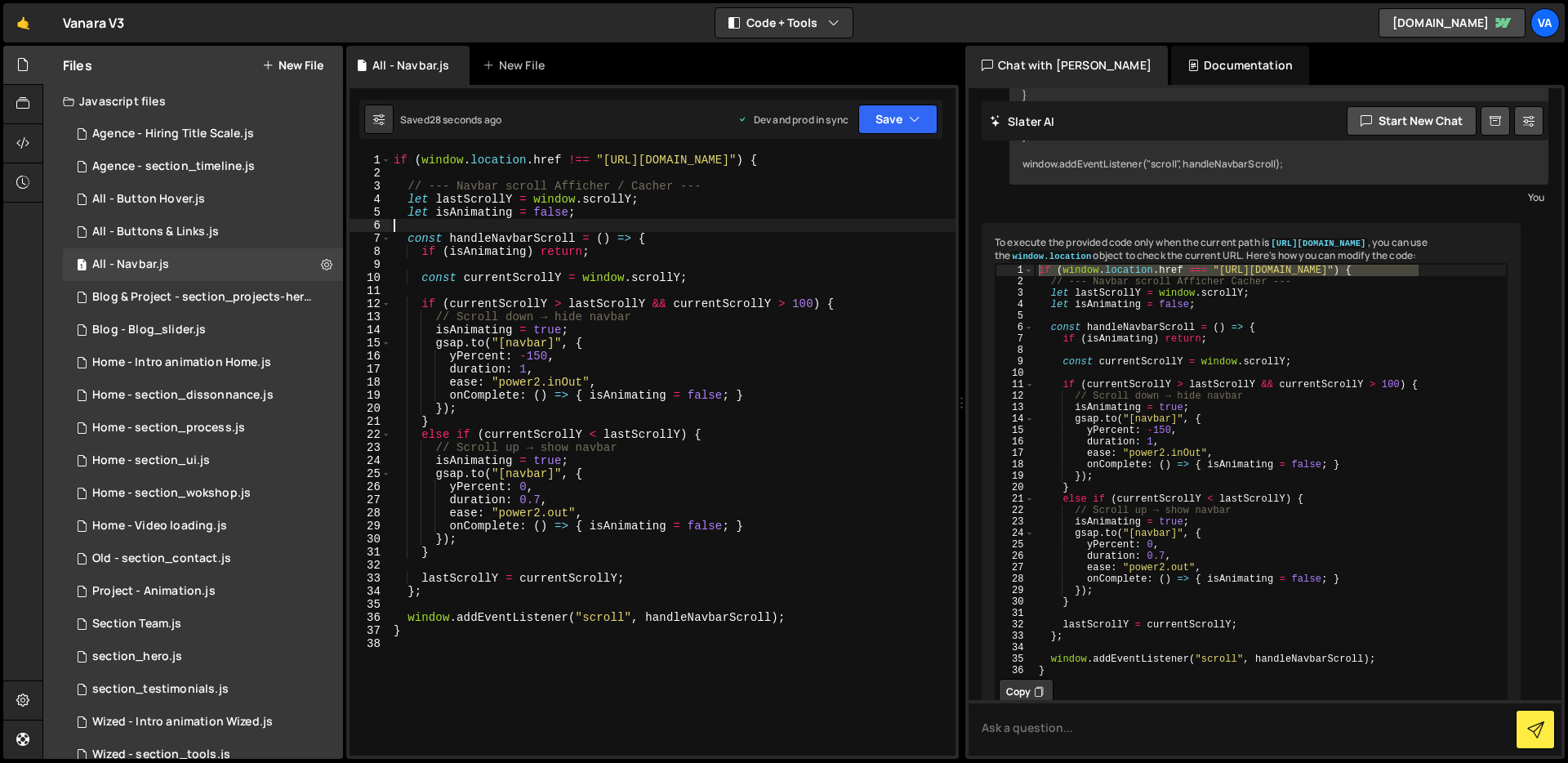
click at [678, 227] on div "if ( window . location . href !== "[URL][DOMAIN_NAME]" ) { // --- Navbar scroll…" at bounding box center [673, 468] width 565 height 629
drag, startPoint x: 475, startPoint y: 160, endPoint x: 212, endPoint y: 142, distance: 263.6
click at [212, 142] on div "Files New File Javascript files 1 Agence - Hiring Title Scale.js 0 1 Agence - s…" at bounding box center [805, 403] width 1526 height 714
type textarea "if (window.location.href !== "[URL][DOMAIN_NAME]") {"
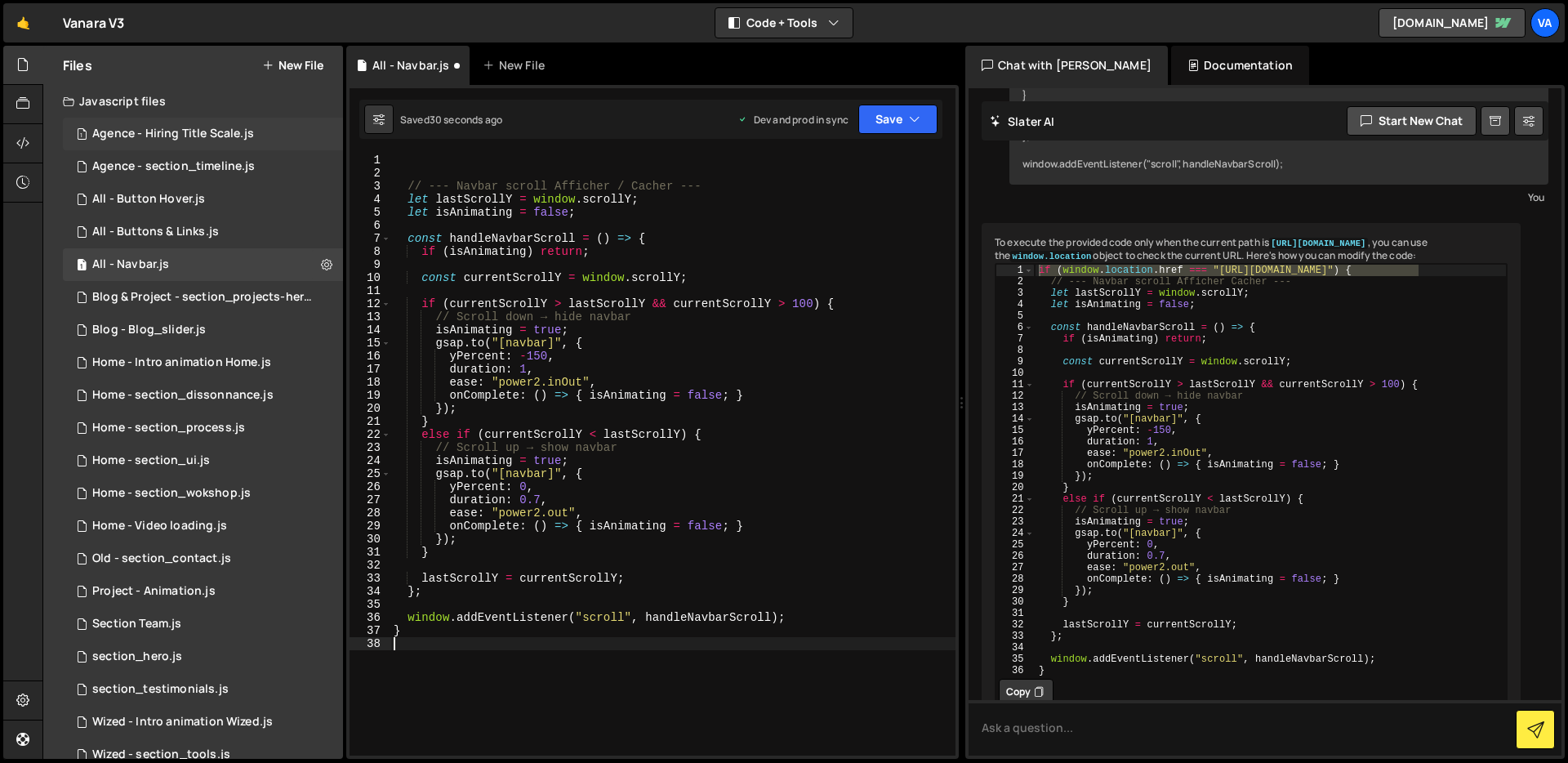
type textarea "}"
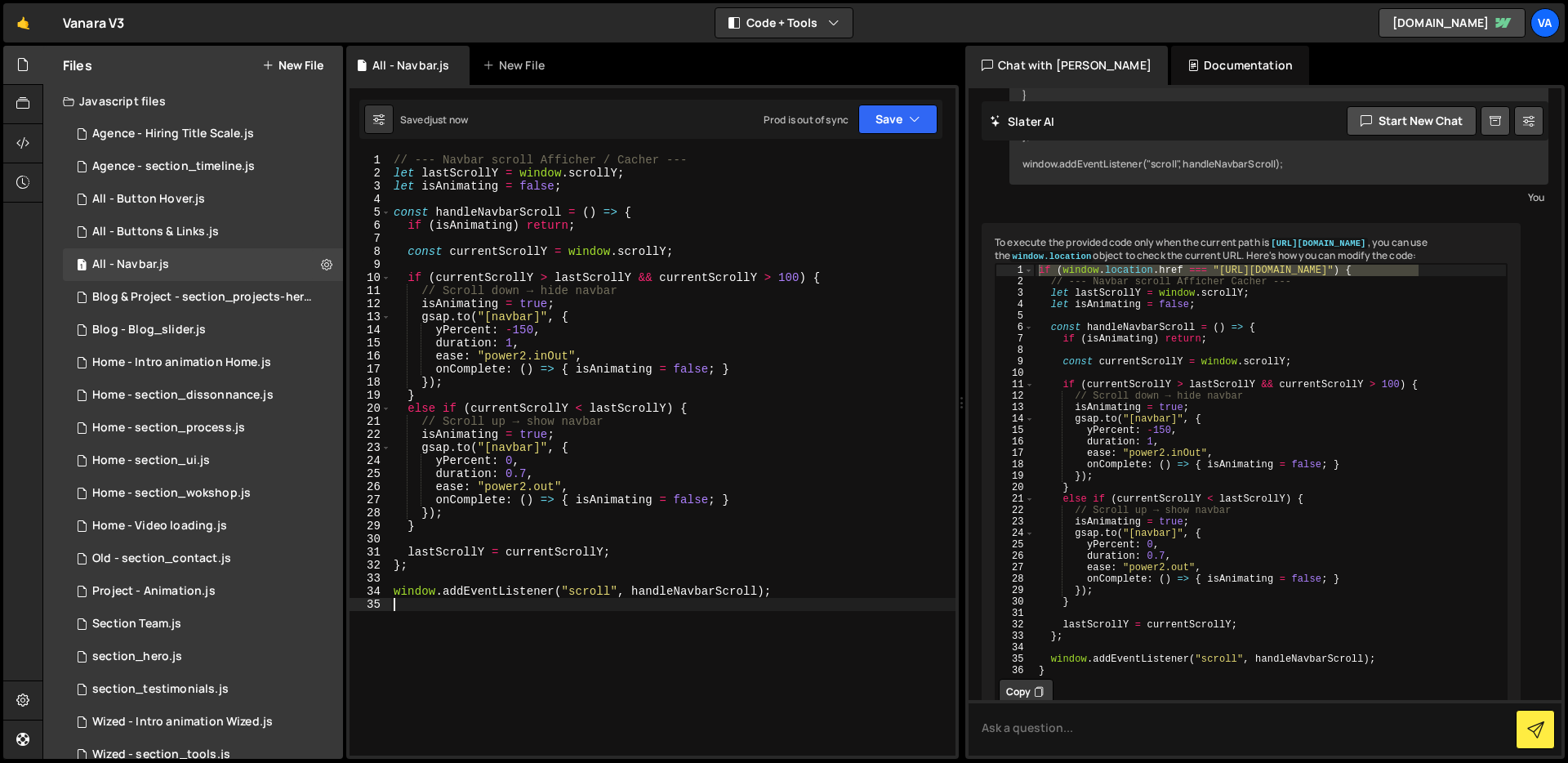
click at [898, 100] on div "Saved just now Prod is out of sync Upgrade to Edit Save Save to Staging S Saved…" at bounding box center [651, 120] width 583 height 39
click at [885, 128] on button "Save" at bounding box center [898, 120] width 79 height 29
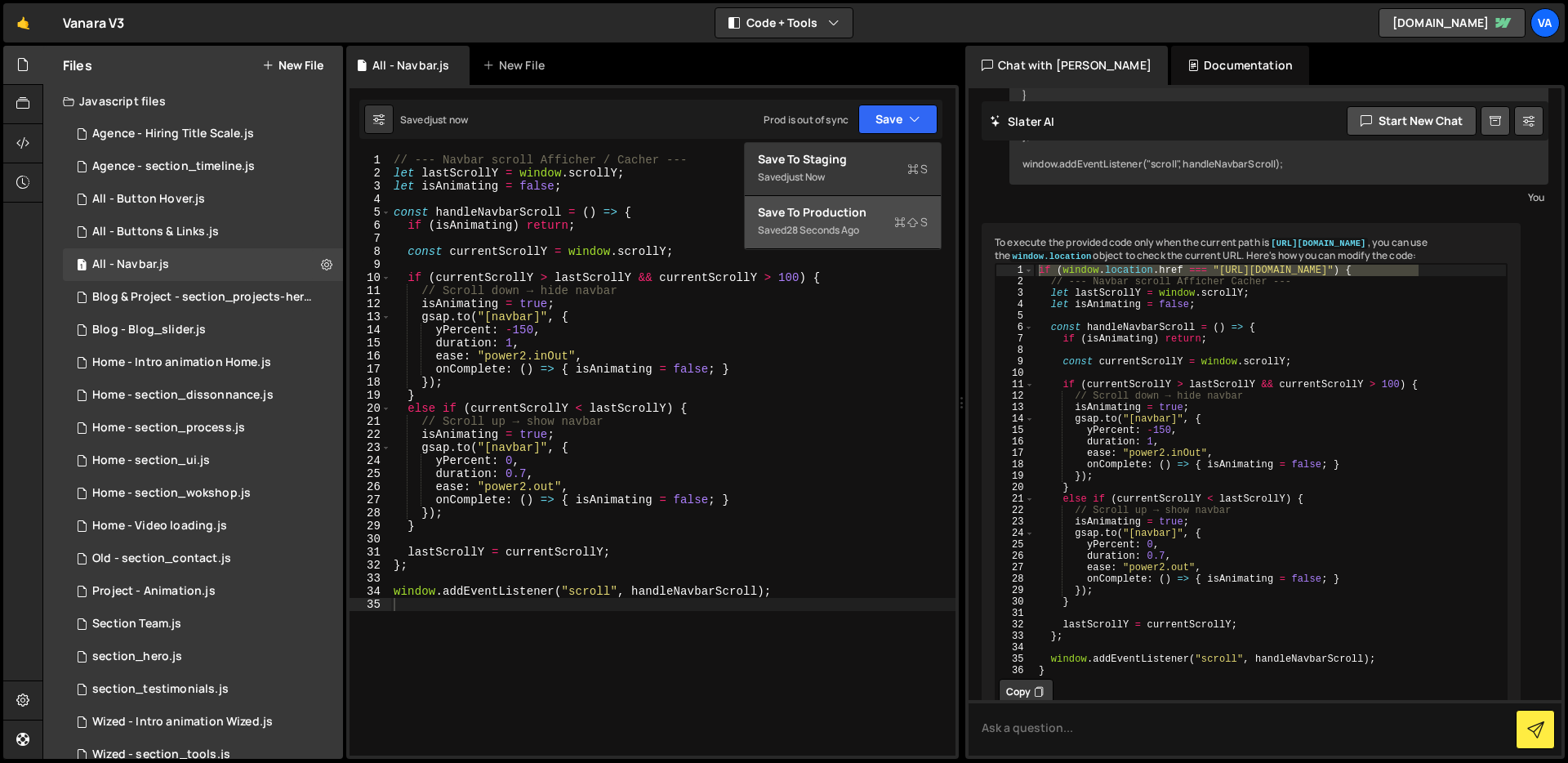
click at [809, 224] on div "28 seconds ago" at bounding box center [823, 229] width 73 height 14
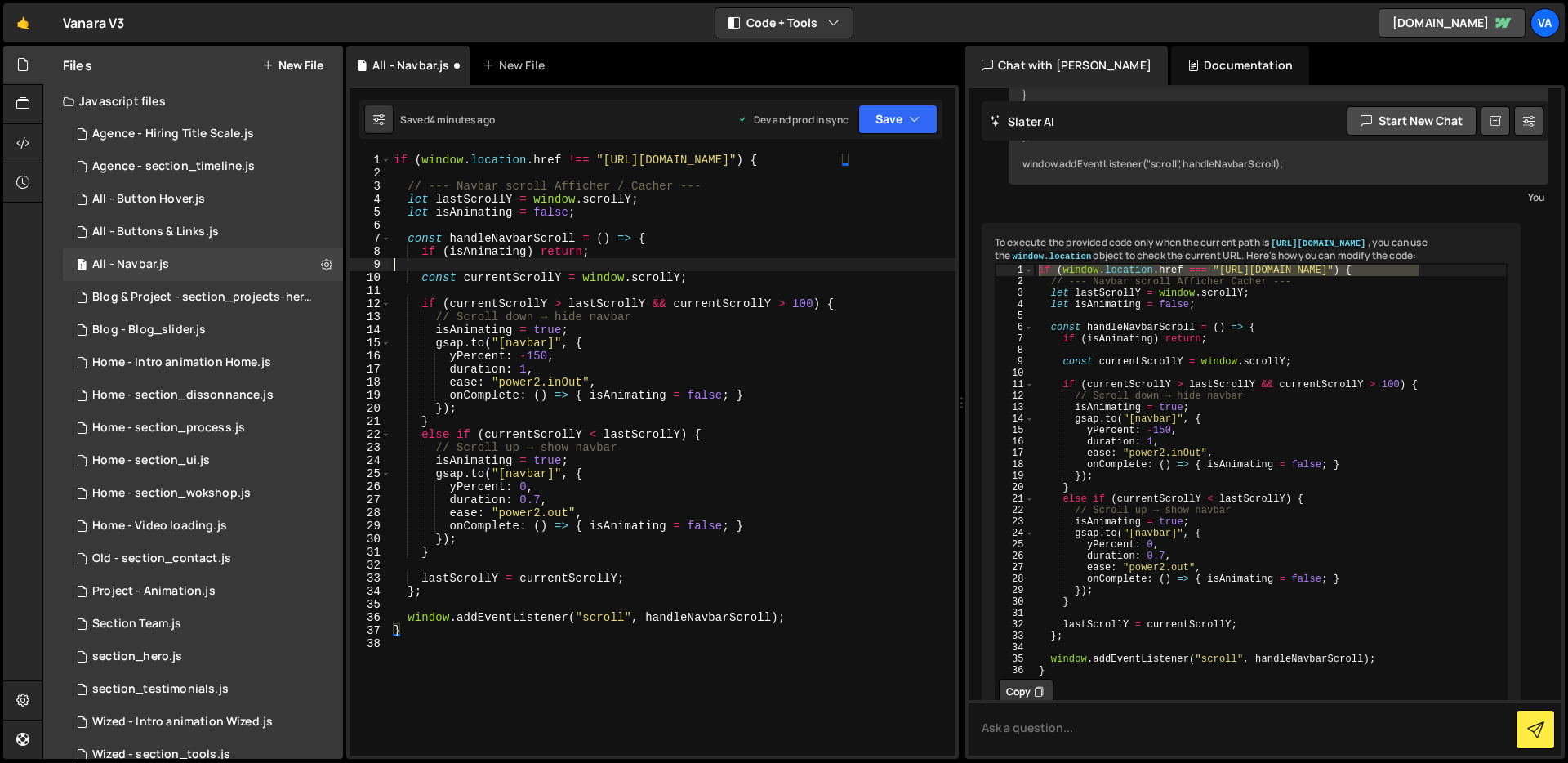
click at [700, 271] on div "if ( window . location . href !== "[URL][DOMAIN_NAME]" ) { // --- Navbar scroll…" at bounding box center [673, 468] width 565 height 629
click at [898, 104] on div "Saved 4 minutes ago Dev and prod in sync Upgrade to Edit Save Save to Staging S…" at bounding box center [651, 120] width 583 height 39
click at [892, 126] on button "Save" at bounding box center [898, 120] width 79 height 29
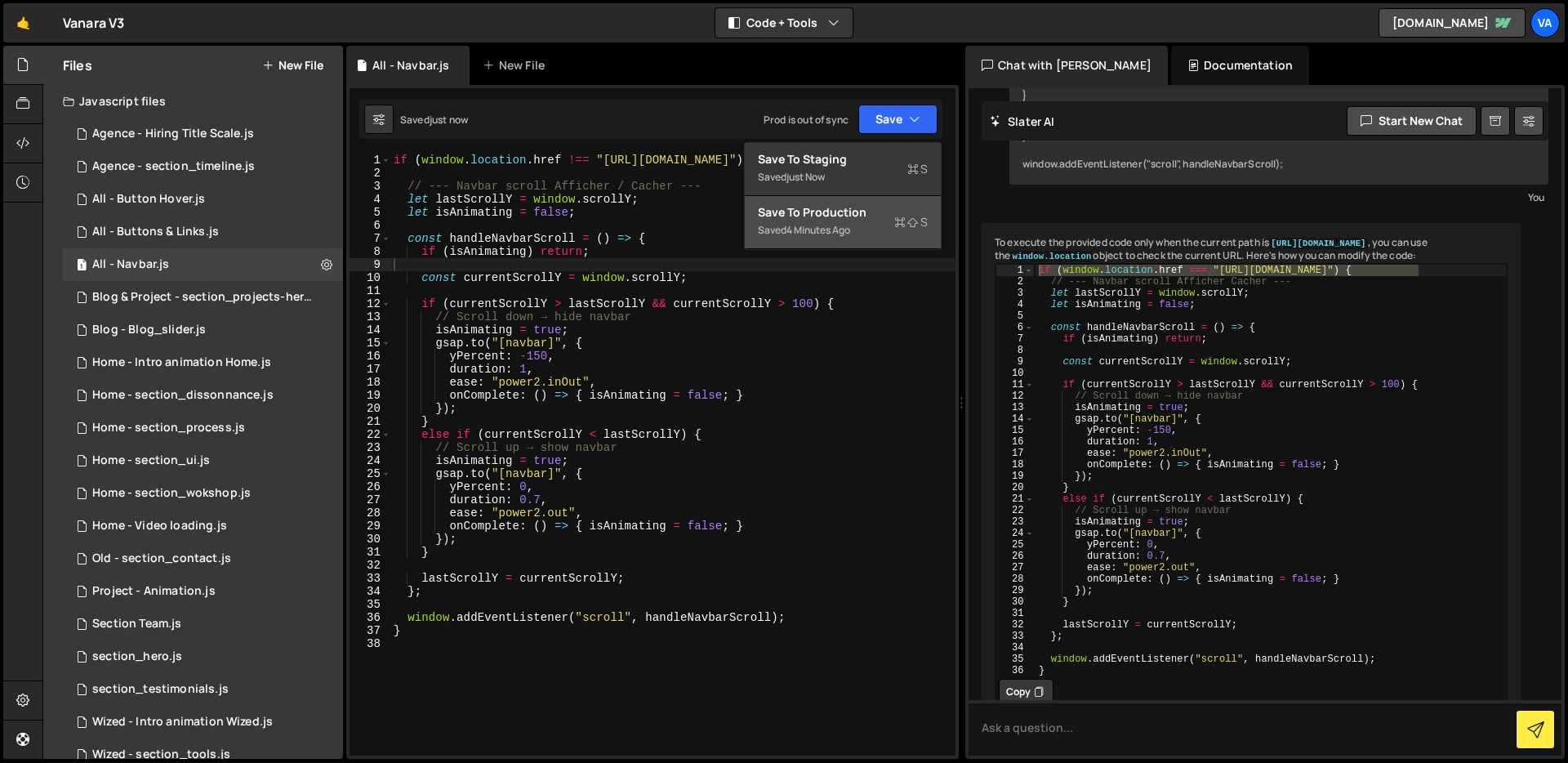
click at [803, 234] on div "4 minutes ago" at bounding box center [818, 229] width 64 height 14
